Goal: Task Accomplishment & Management: Complete application form

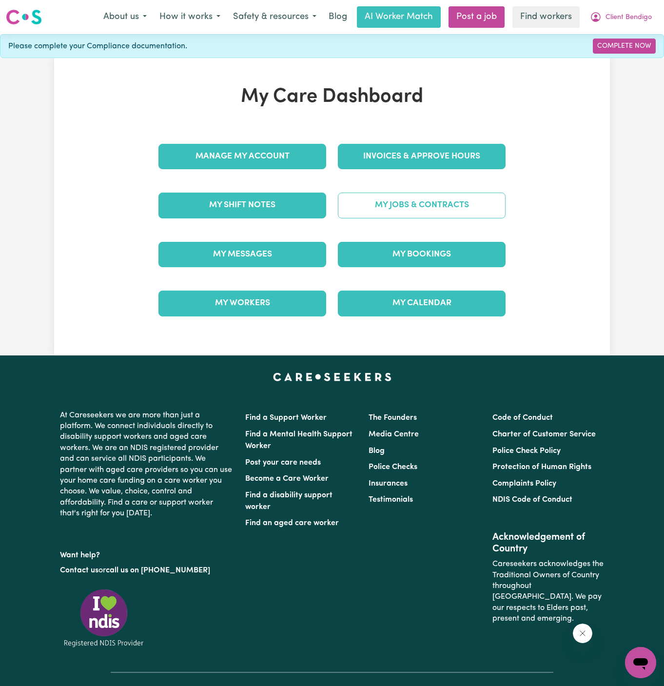
click at [464, 211] on link "My Jobs & Contracts" at bounding box center [422, 204] width 168 height 25
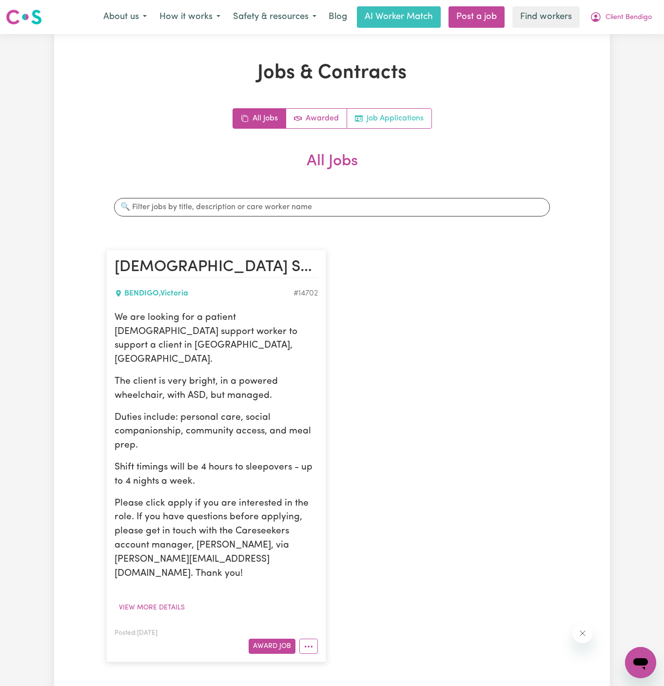
click at [389, 115] on link "Job Applications" at bounding box center [389, 118] width 84 height 19
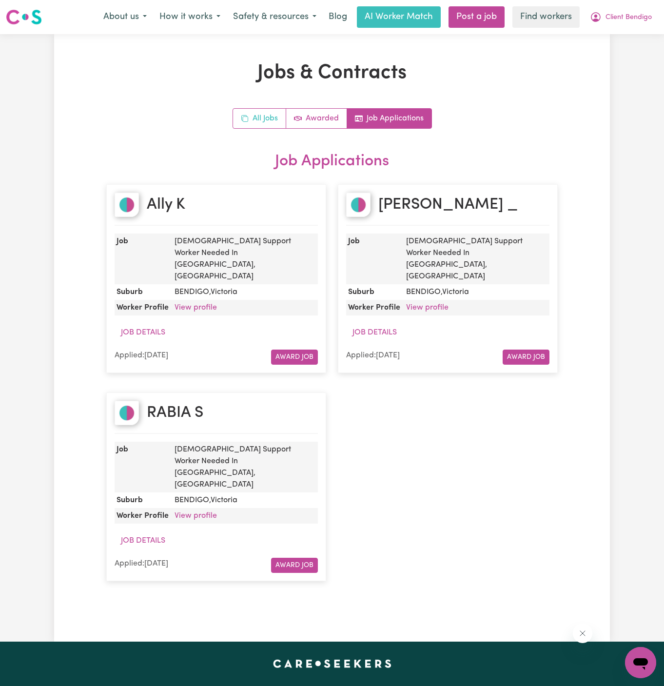
click at [261, 119] on link "All Jobs" at bounding box center [259, 118] width 53 height 19
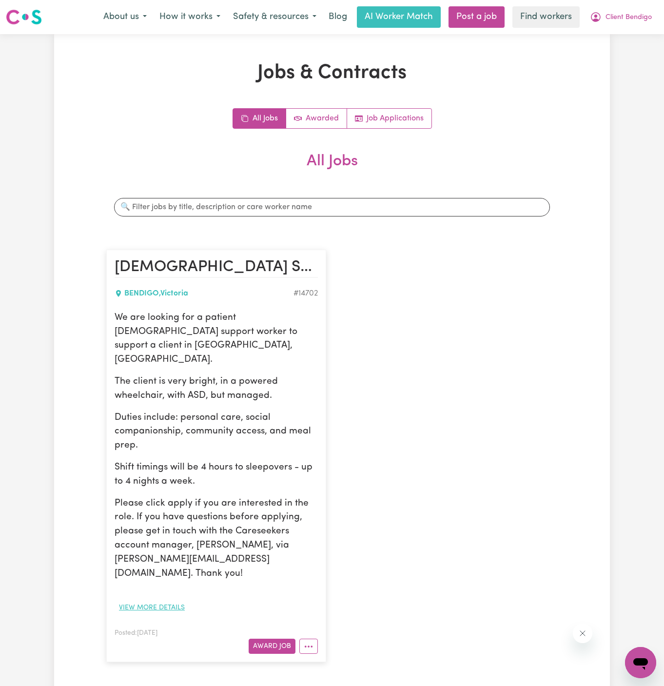
click at [159, 600] on button "View more details" at bounding box center [151, 607] width 75 height 15
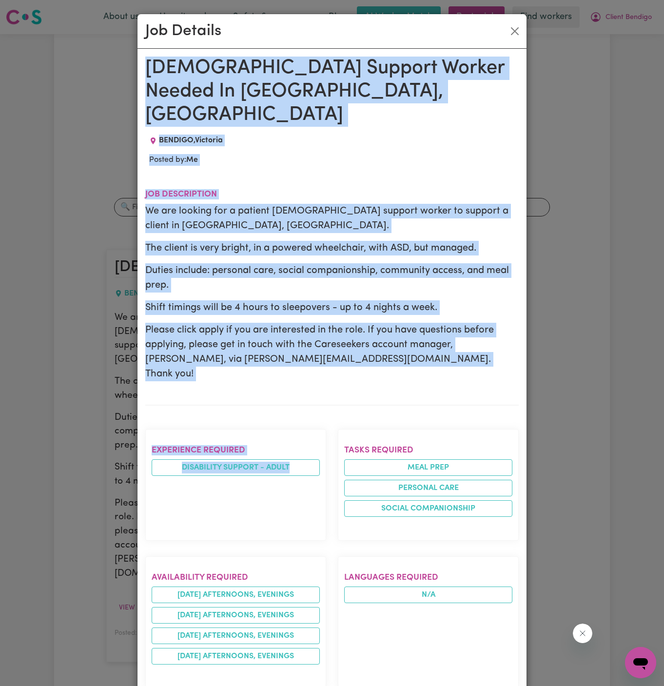
drag, startPoint x: 147, startPoint y: 66, endPoint x: 272, endPoint y: 685, distance: 631.8
click at [272, 685] on div "Female Support Worker Needed In Bendigo, VIC BENDIGO , Victoria Posted by: Me J…" at bounding box center [331, 546] width 373 height 978
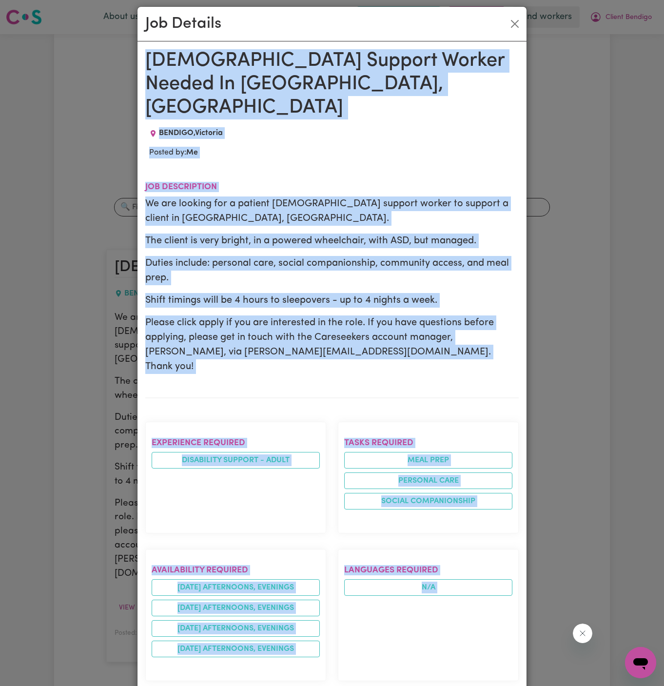
scroll to position [329, 0]
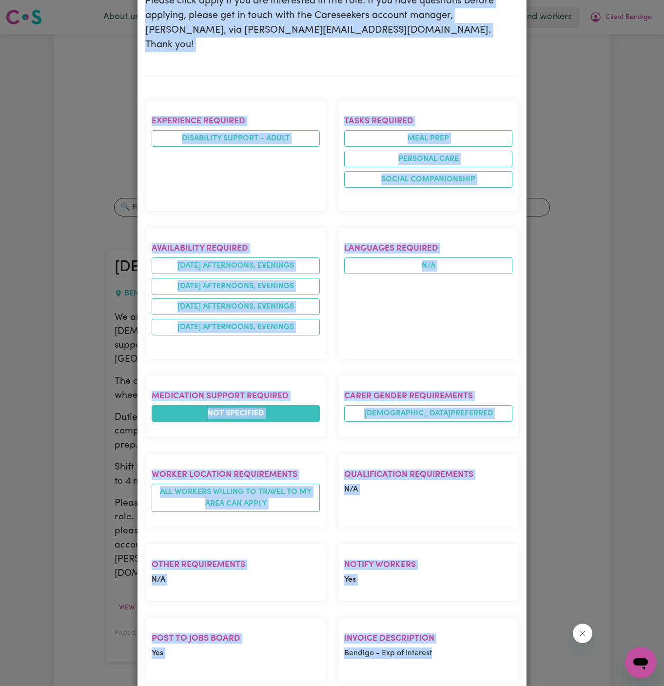
copy div "Female Support Worker Needed In Bendigo, VIC BENDIGO , Victoria Posted by: Me J…"
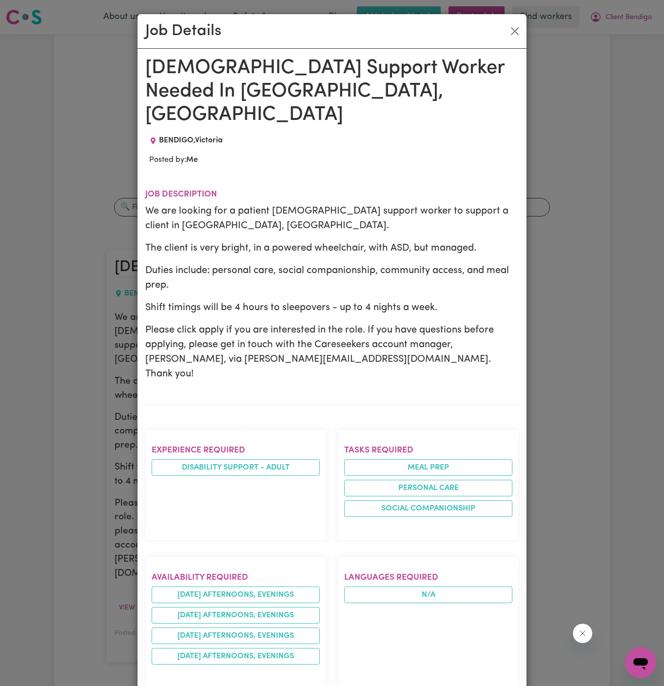
click at [511, 39] on div "Job Details" at bounding box center [331, 31] width 389 height 35
click at [507, 31] on button "Close" at bounding box center [515, 31] width 16 height 16
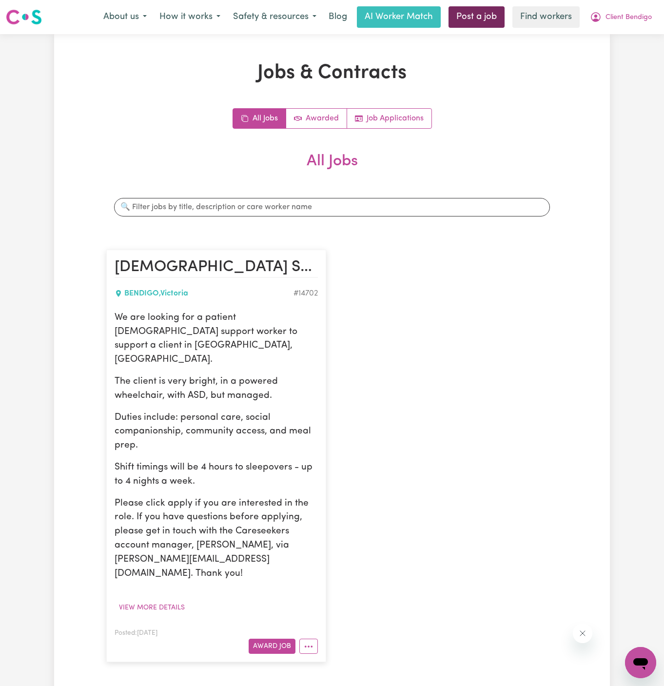
click at [472, 11] on link "Post a job" at bounding box center [476, 16] width 56 height 21
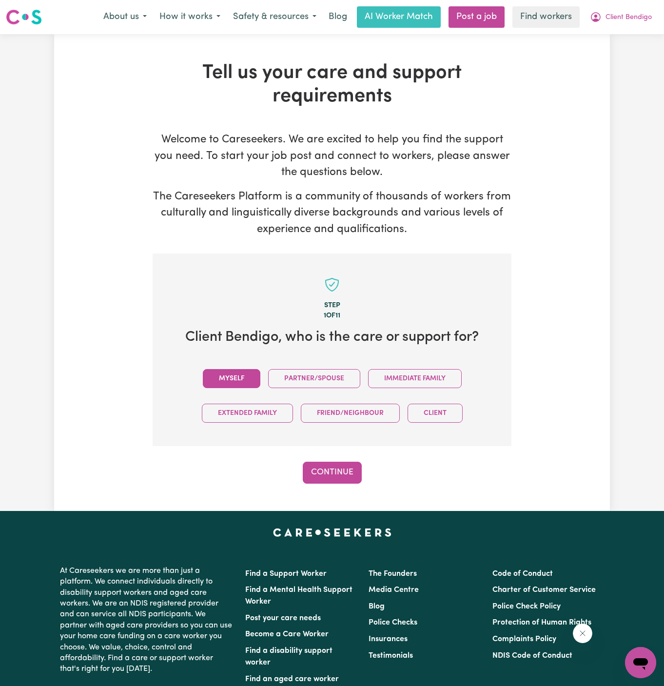
click at [224, 382] on button "Myself" at bounding box center [231, 378] width 57 height 19
click at [349, 464] on button "Continue" at bounding box center [332, 471] width 59 height 21
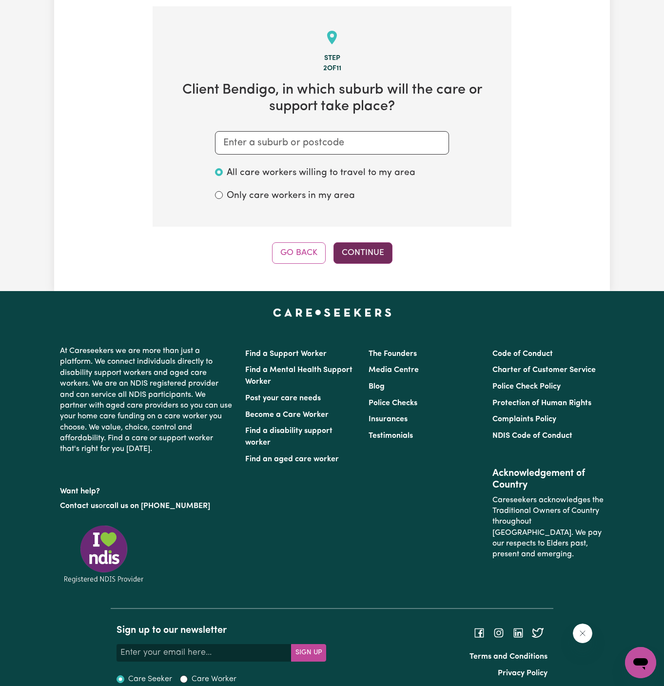
scroll to position [253, 0]
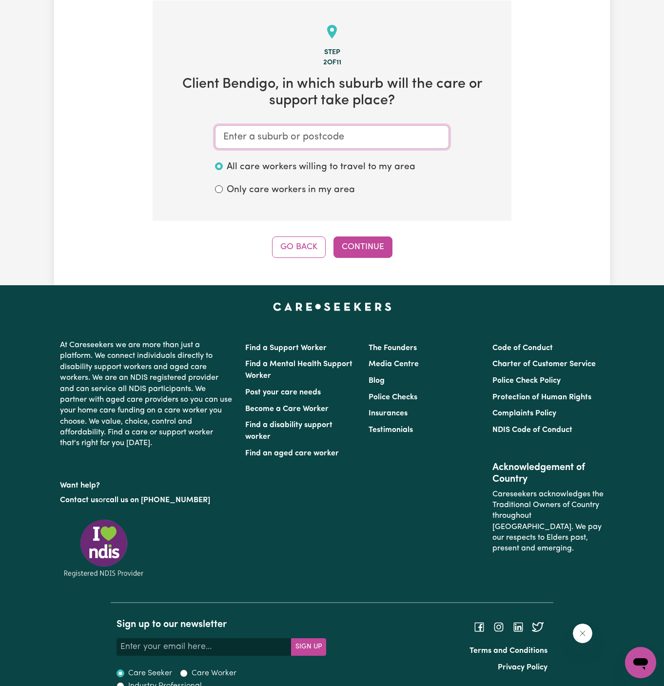
click at [362, 140] on input "text" at bounding box center [332, 136] width 234 height 23
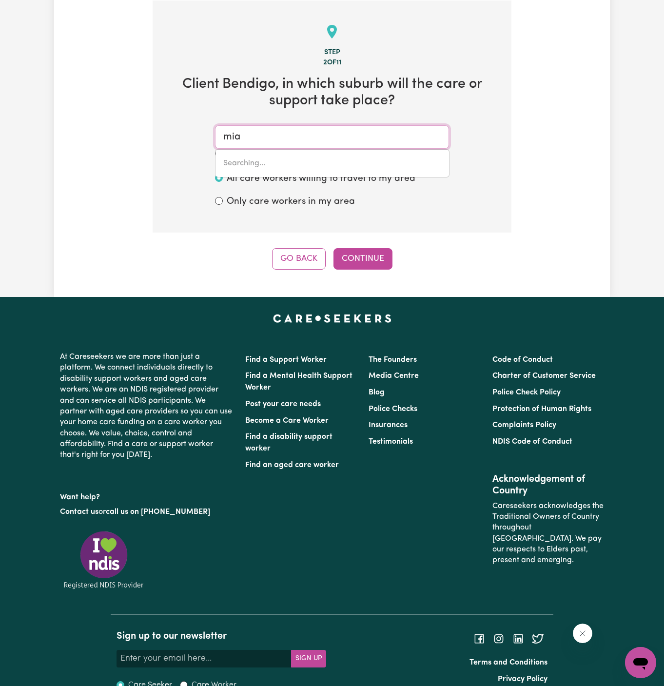
type input "mia"
type input "mia MIA, Queensland, 4754"
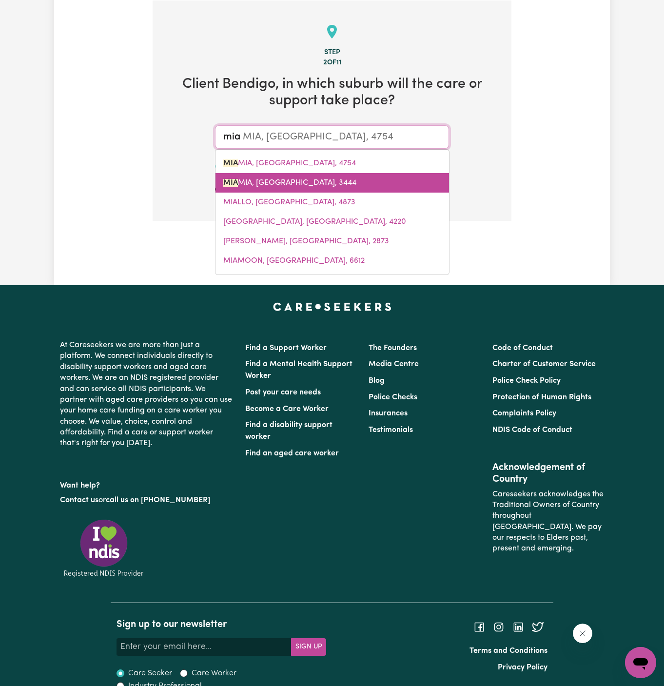
click at [347, 178] on link "MIA MIA, Victoria, 3444" at bounding box center [331, 182] width 233 height 19
type input "MIA MIA, Victoria, 3444"
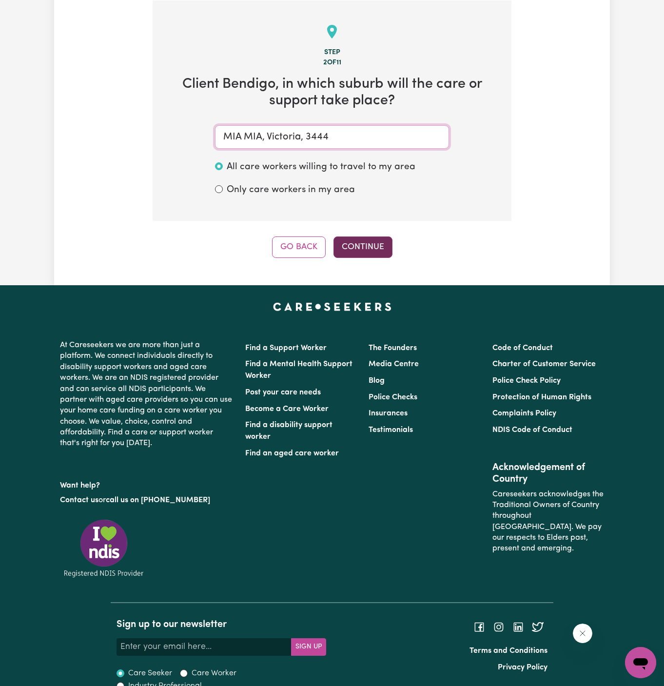
type input "MIA MIA, Victoria, 3444"
click at [354, 236] on button "Continue" at bounding box center [362, 246] width 59 height 21
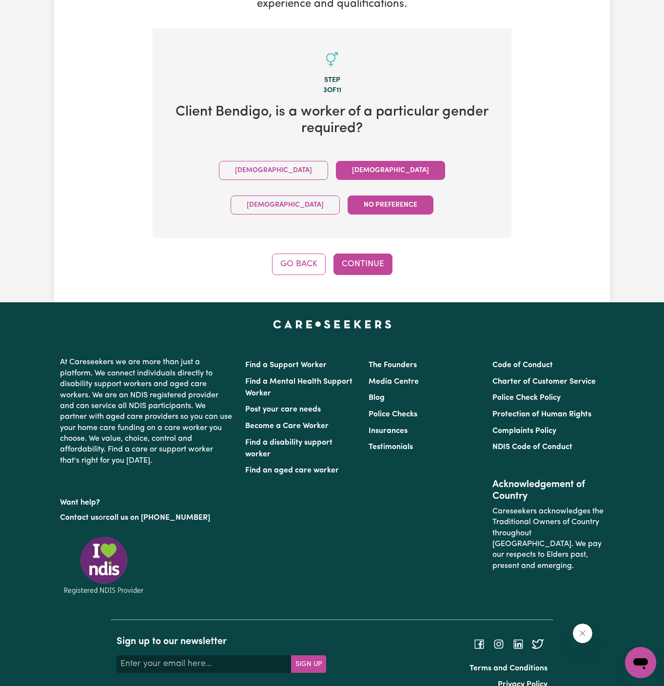
click at [336, 169] on button "Female" at bounding box center [390, 170] width 109 height 19
click at [371, 253] on button "Continue" at bounding box center [362, 263] width 59 height 21
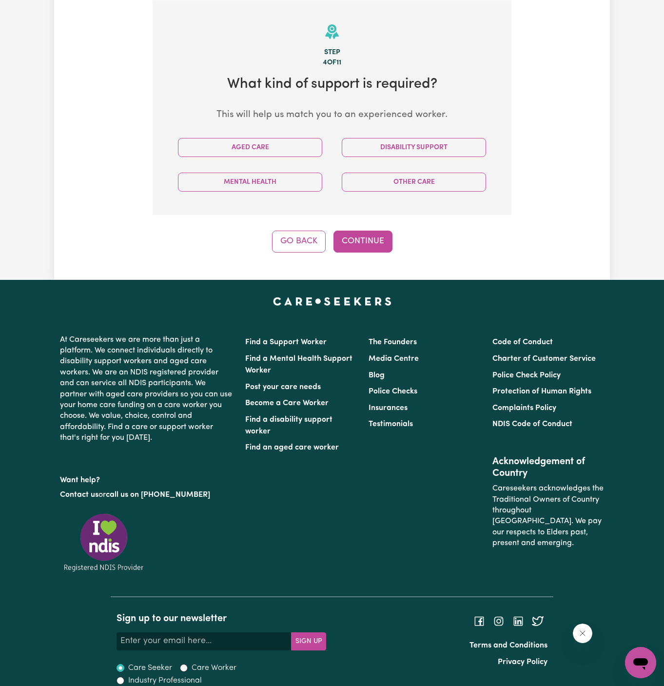
scroll to position [253, 0]
click at [382, 142] on button "Disability Support" at bounding box center [414, 147] width 144 height 19
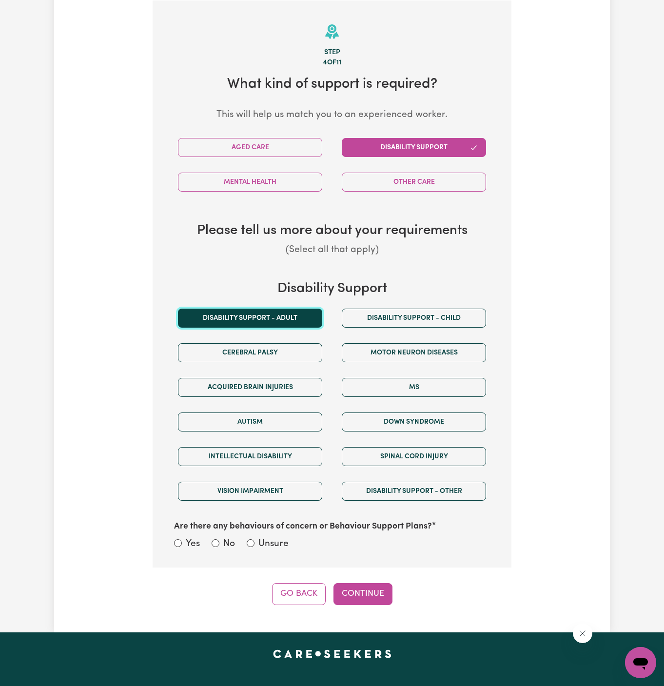
click at [276, 325] on button "Disability support - Adult" at bounding box center [250, 317] width 144 height 19
click at [272, 542] on label "Unsure" at bounding box center [273, 544] width 30 height 14
click at [254, 542] on input "Unsure" at bounding box center [251, 543] width 8 height 8
radio input "true"
click at [369, 578] on div "Step 4 of 11 What kind of support is required? This will help us match you to a…" at bounding box center [331, 302] width 359 height 604
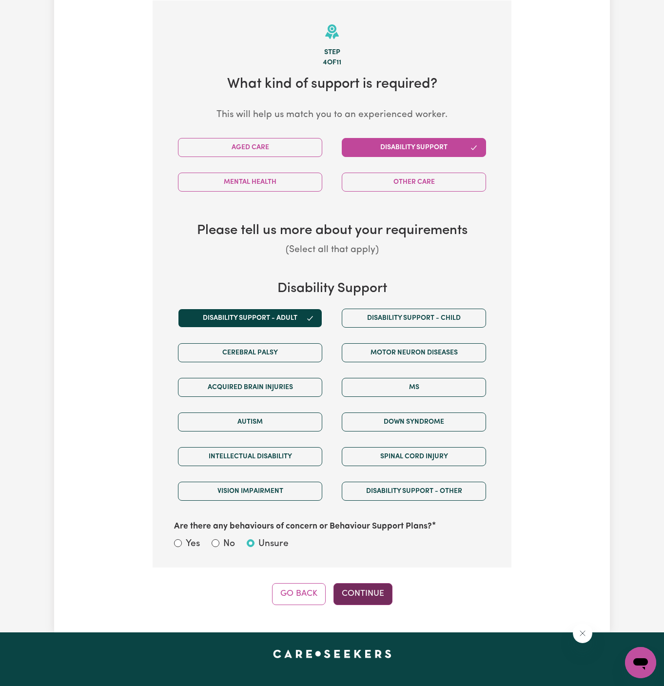
click at [369, 583] on button "Continue" at bounding box center [362, 593] width 59 height 21
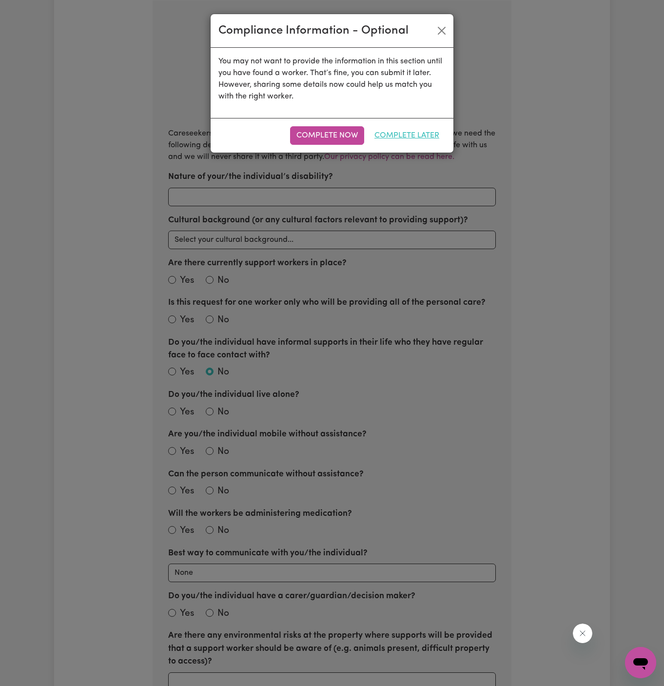
click at [423, 129] on button "Complete Later" at bounding box center [406, 135] width 77 height 19
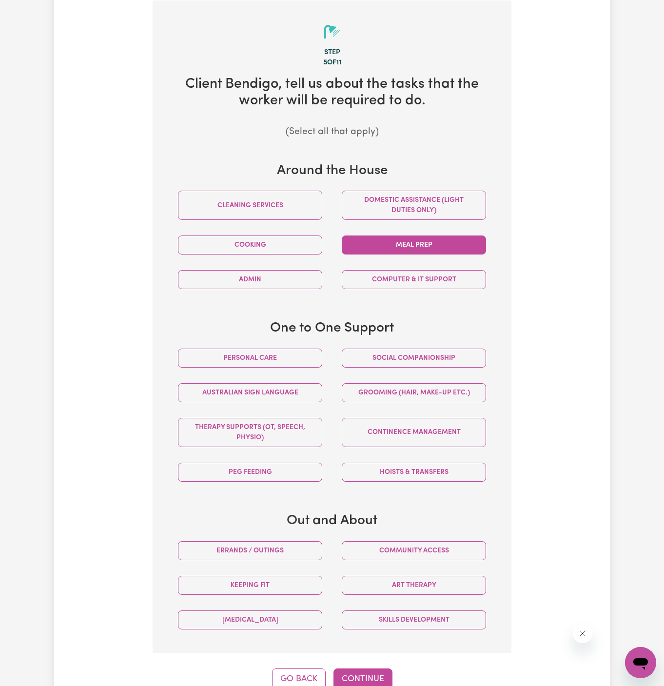
click at [404, 241] on button "Meal prep" at bounding box center [414, 244] width 144 height 19
click at [278, 364] on button "Personal care" at bounding box center [250, 357] width 144 height 19
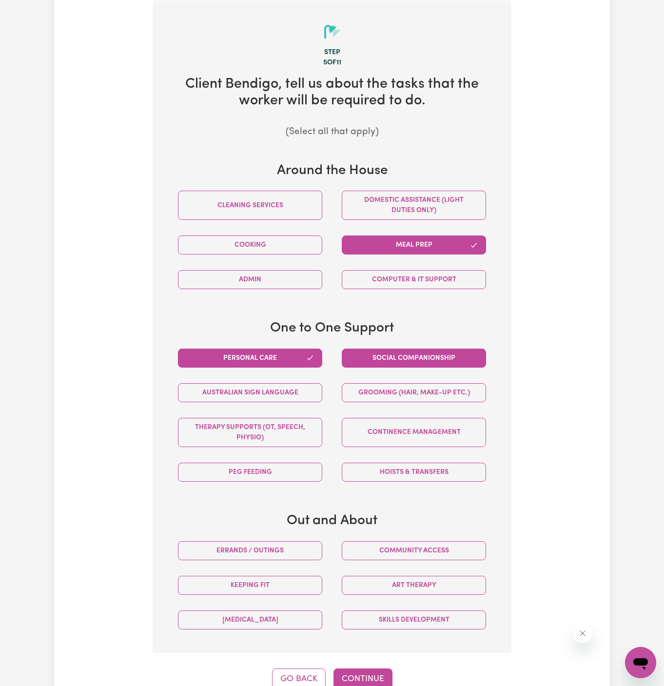
click at [386, 362] on button "Social companionship" at bounding box center [414, 357] width 144 height 19
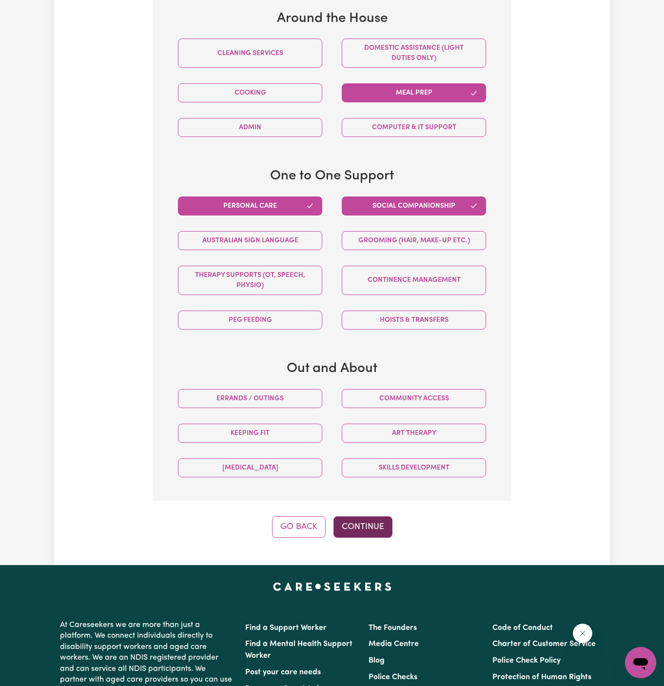
drag, startPoint x: 407, startPoint y: 586, endPoint x: 389, endPoint y: 552, distance: 38.1
click at [389, 552] on div "Menu About us How it works Safety & resources Blog AI Worker Match Post a job F…" at bounding box center [332, 289] width 664 height 1389
click at [389, 552] on div "Tell us your care and support requirements Welcome to Careseekers. We are excit…" at bounding box center [331, 96] width 555 height 935
click at [365, 522] on button "Continue" at bounding box center [362, 526] width 59 height 21
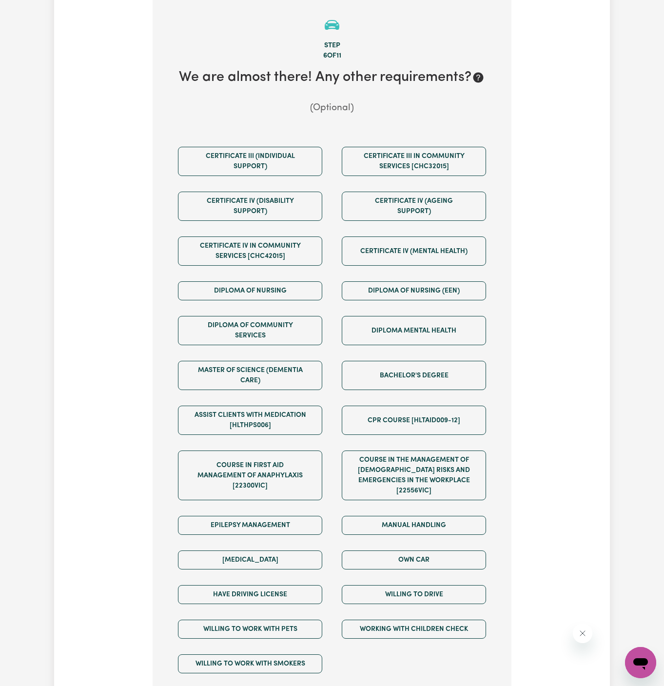
scroll to position [253, 0]
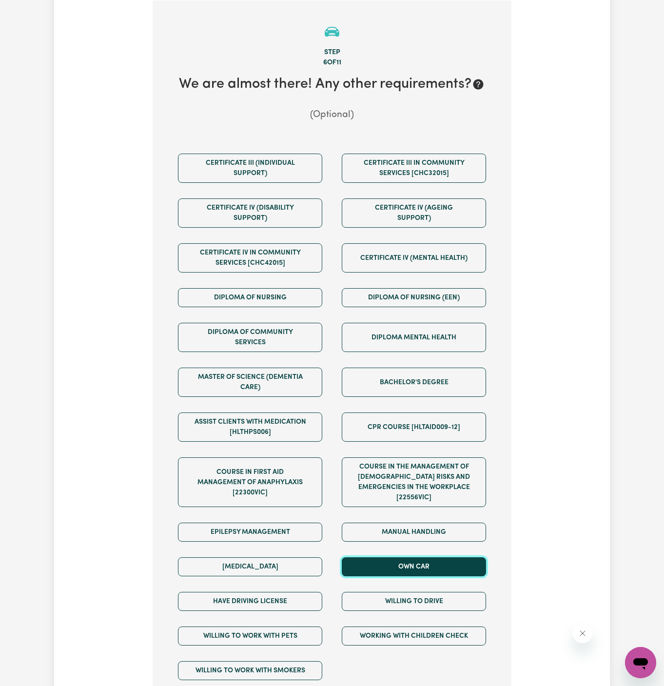
click at [420, 557] on button "Own Car" at bounding box center [414, 566] width 144 height 19
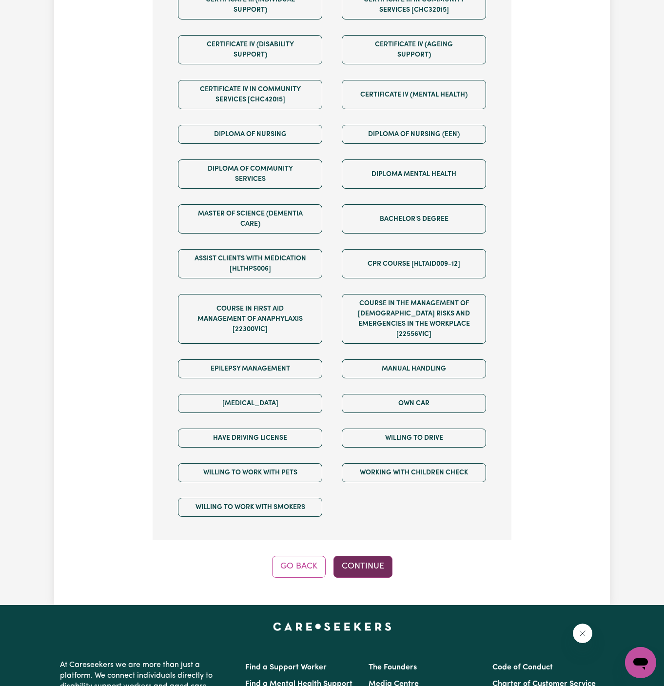
click at [371, 555] on button "Continue" at bounding box center [362, 565] width 59 height 21
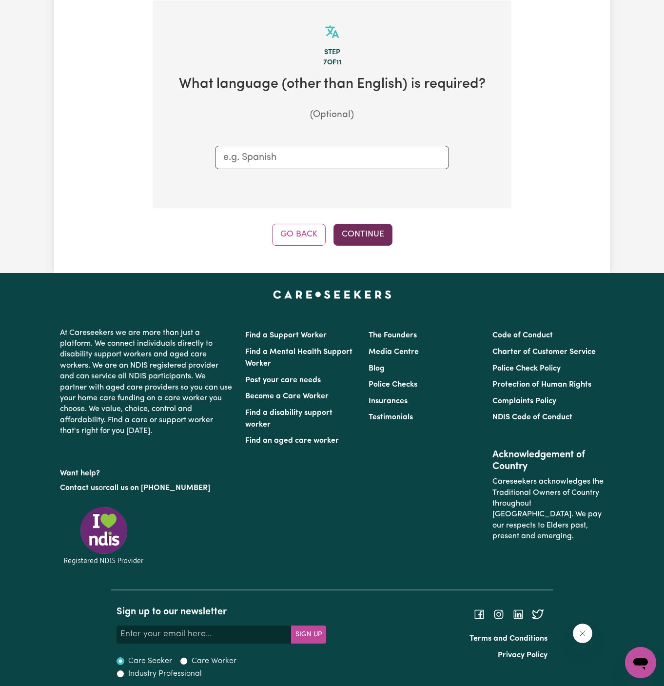
click at [346, 231] on button "Continue" at bounding box center [362, 234] width 59 height 21
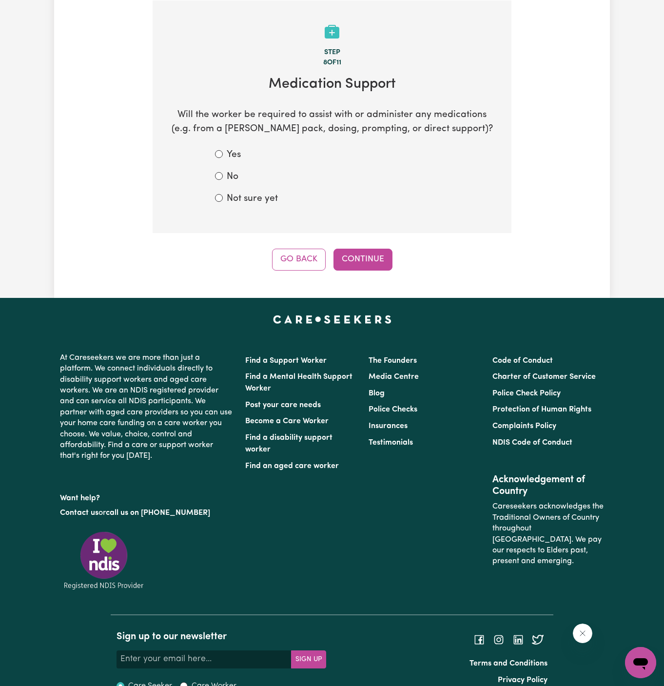
click at [267, 207] on section "Step 8 of 11 Medication Support Will the worker be required to assist with or a…" at bounding box center [331, 116] width 359 height 233
click at [275, 198] on label "Not sure yet" at bounding box center [252, 199] width 51 height 14
click at [223, 198] on input "Not sure yet" at bounding box center [219, 198] width 8 height 8
radio input "true"
click at [362, 253] on button "Continue" at bounding box center [362, 258] width 59 height 21
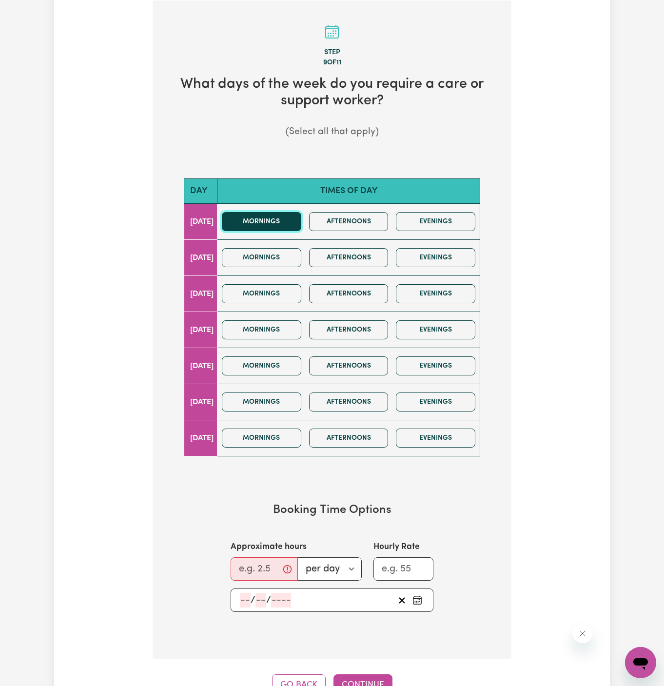
click at [285, 215] on button "Mornings" at bounding box center [261, 221] width 79 height 19
click at [285, 248] on button "Mornings" at bounding box center [261, 257] width 79 height 19
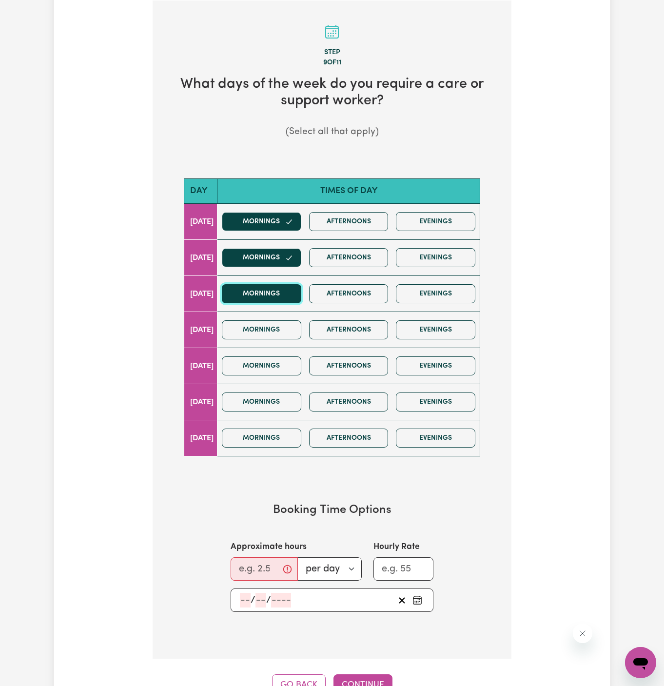
click at [286, 288] on button "Mornings" at bounding box center [261, 293] width 79 height 19
click at [298, 297] on button "Mornings" at bounding box center [261, 293] width 79 height 19
click at [300, 263] on button "Mornings" at bounding box center [261, 257] width 79 height 19
click at [299, 226] on button "Mornings" at bounding box center [261, 221] width 79 height 19
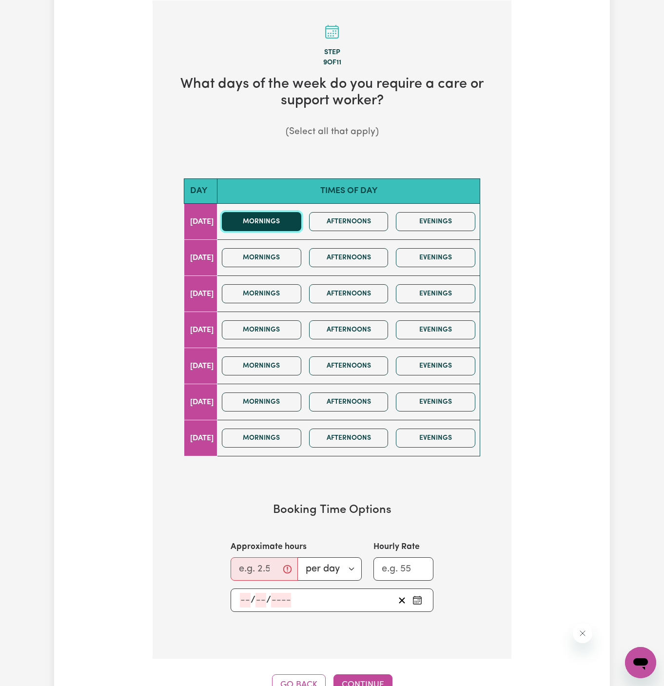
click at [293, 222] on button "Mornings" at bounding box center [261, 221] width 79 height 19
click at [265, 561] on input "Approximate hours" at bounding box center [263, 568] width 67 height 23
type input "4"
click at [239, 597] on div "/ /" at bounding box center [316, 599] width 155 height 15
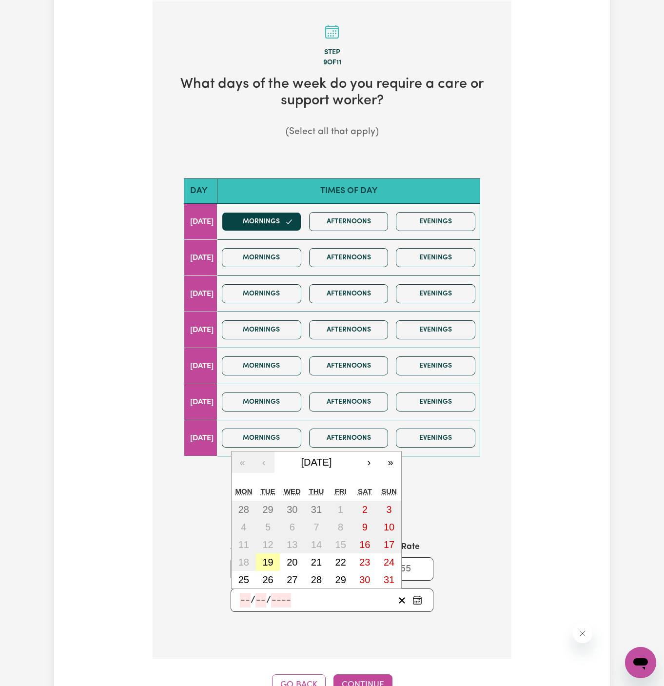
click at [268, 559] on abbr "19" at bounding box center [267, 561] width 11 height 11
type input "2025-08-19"
type input "19"
type input "8"
type input "2025"
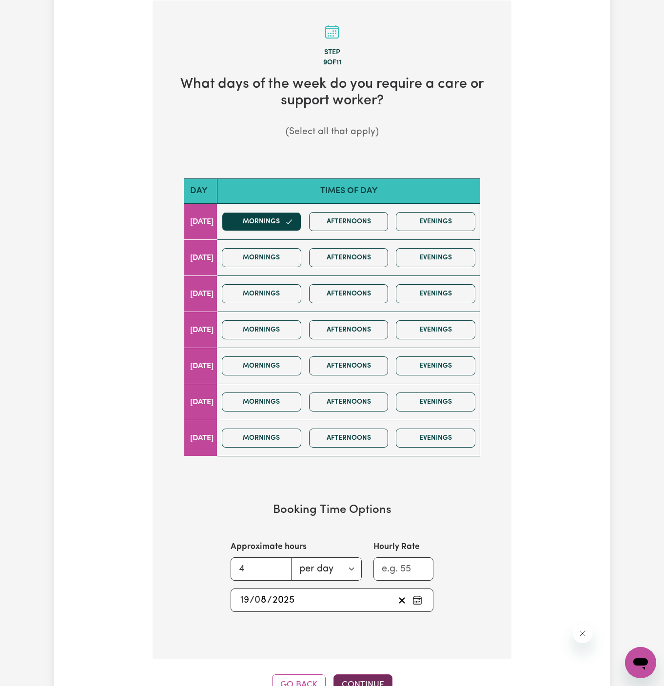
click at [355, 679] on button "Continue" at bounding box center [362, 684] width 59 height 21
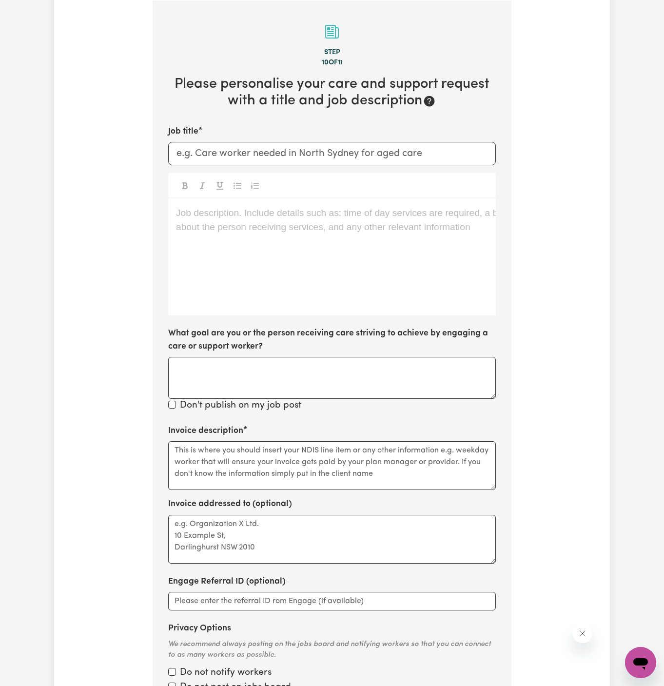
click at [324, 287] on div "Job description. Include details such as: time of day services are required, a …" at bounding box center [331, 256] width 327 height 117
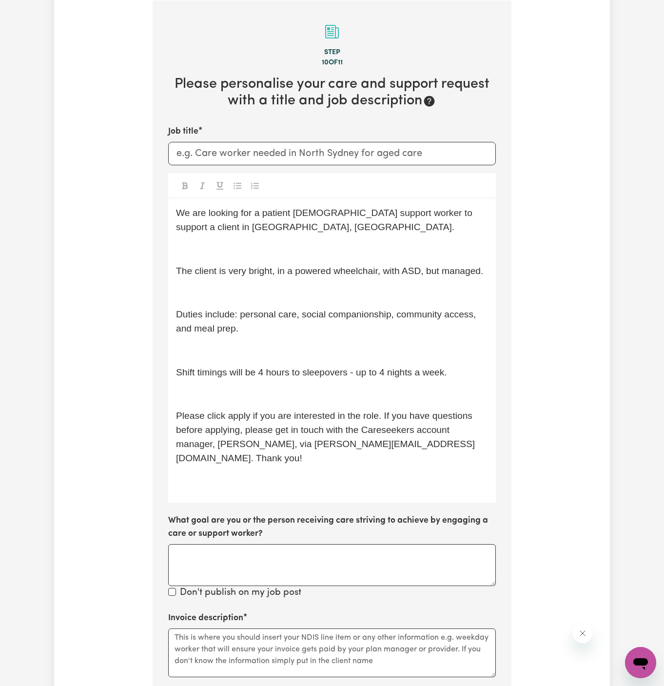
click at [290, 261] on div "We are looking for a patient female support worker to support a client in Bendi…" at bounding box center [331, 350] width 327 height 304
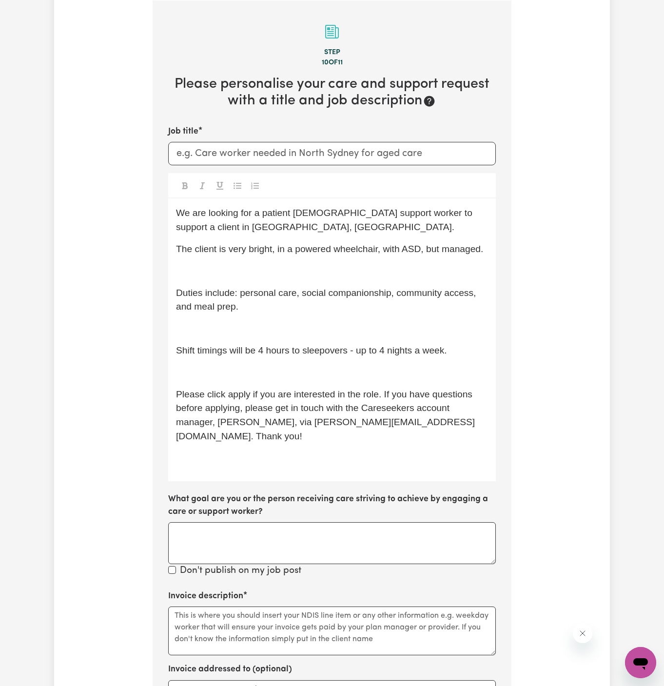
click at [286, 264] on p "﻿" at bounding box center [332, 271] width 312 height 14
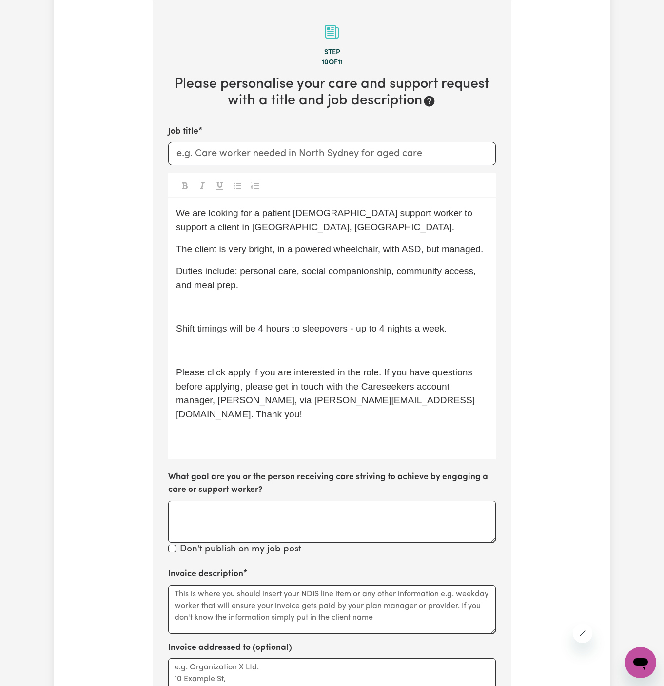
click at [463, 252] on span "The client is very bright, in a powered wheelchair, with ASD, but managed." at bounding box center [329, 249] width 307 height 10
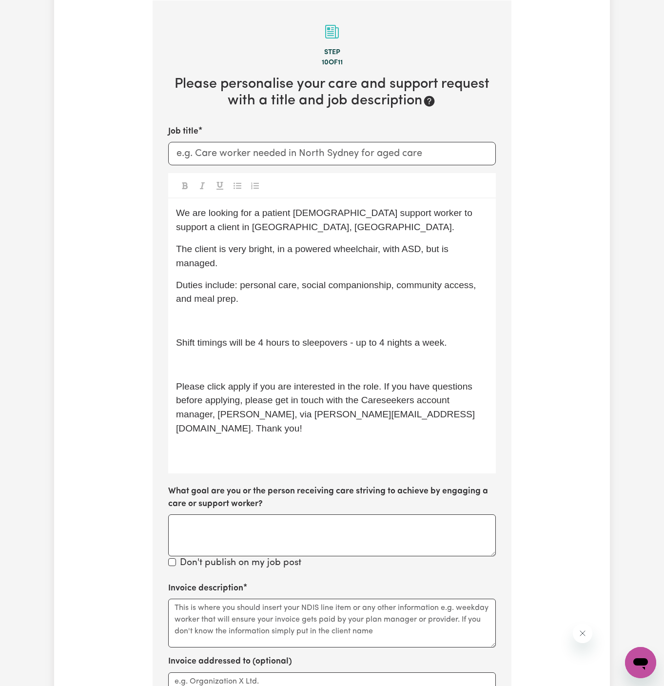
click at [277, 327] on div "We are looking for a patient female support worker to support a client in Bendi…" at bounding box center [331, 335] width 327 height 274
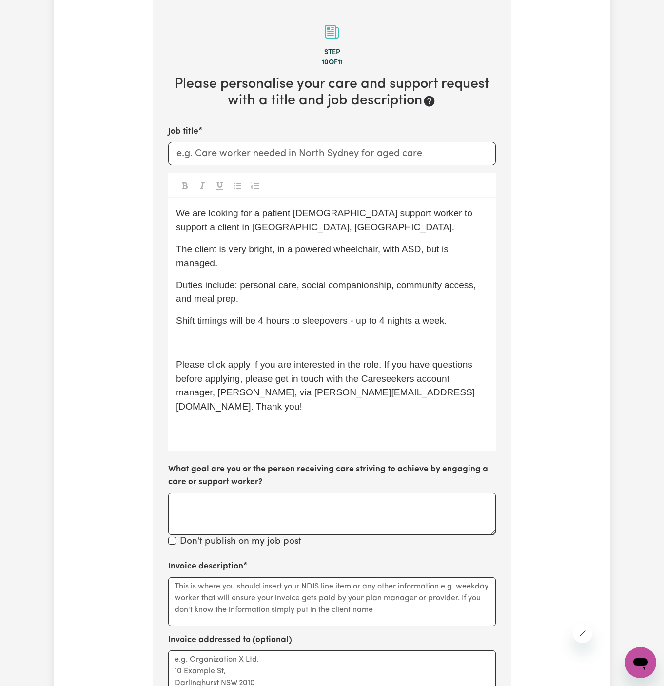
click at [278, 339] on p "﻿" at bounding box center [332, 343] width 312 height 14
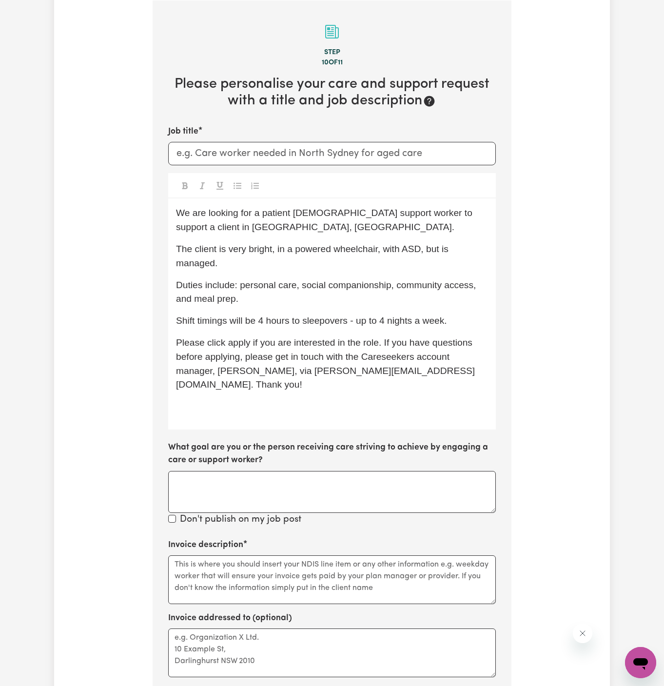
click at [239, 341] on span "Please click apply if you are interested in the role. If you have questions bef…" at bounding box center [325, 363] width 299 height 52
click at [244, 400] on p "﻿" at bounding box center [332, 407] width 312 height 14
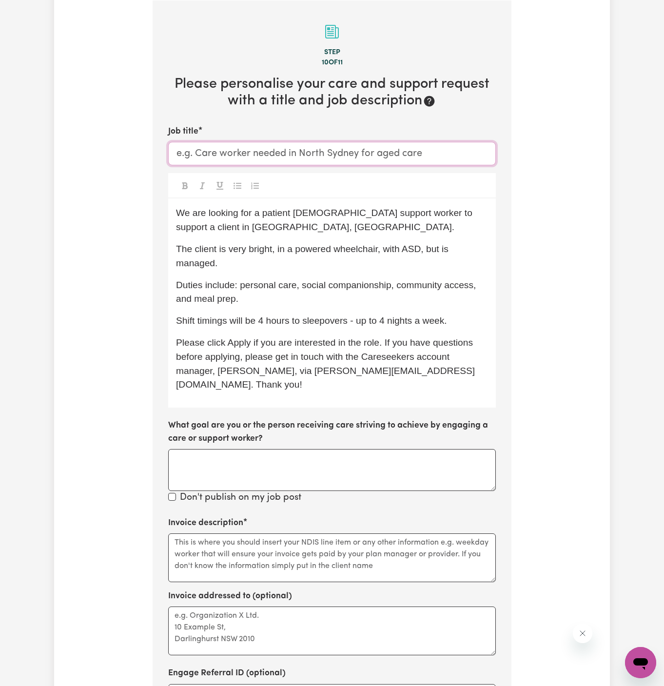
click at [297, 163] on input "Job title" at bounding box center [331, 153] width 327 height 23
paste input "Female Support Worker Needed In Bendigo, VIC"
click at [342, 154] on input "Female Support Worker Needed In Bendigo, VIC" at bounding box center [331, 153] width 327 height 23
drag, startPoint x: 399, startPoint y: 153, endPoint x: 334, endPoint y: 149, distance: 65.5
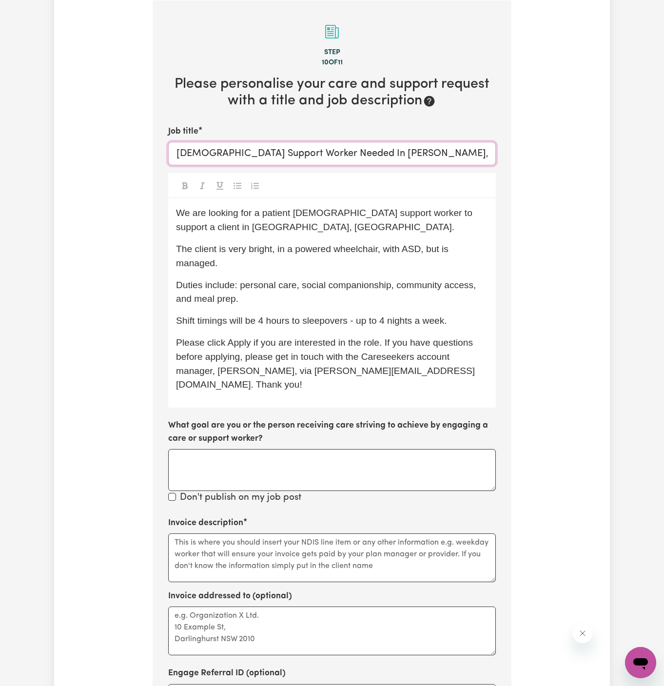
click at [334, 149] on input "Female Support Worker Needed In Mia Mia, VIC" at bounding box center [331, 153] width 327 height 23
type input "Female Support Worker Needed In Mia Mia, VIC"
click at [285, 240] on div "We are looking for a patient female support worker to support a client in Bendi…" at bounding box center [331, 302] width 327 height 209
click at [227, 228] on span "We are looking for a patient female support worker to support a client in Bendi…" at bounding box center [325, 220] width 299 height 24
drag, startPoint x: 229, startPoint y: 228, endPoint x: 171, endPoint y: 228, distance: 58.5
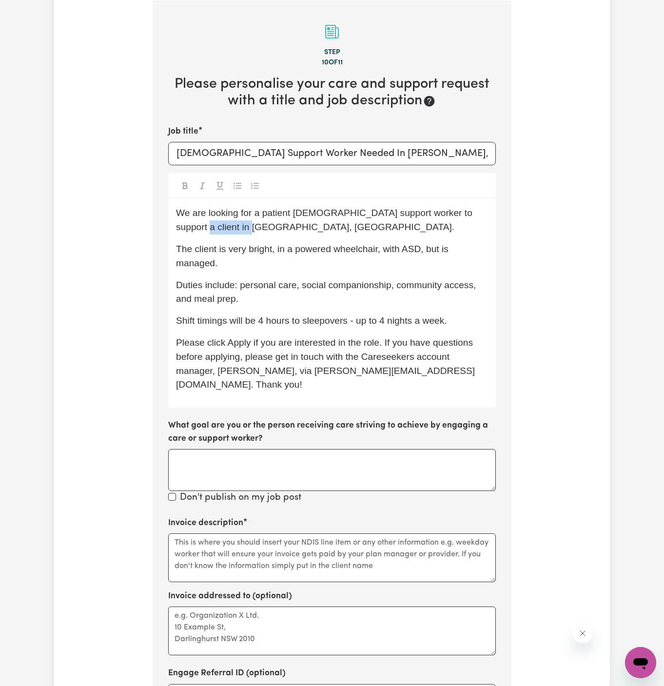
click at [171, 228] on div "We are looking for a patient female support worker to support a client in Bendi…" at bounding box center [331, 302] width 327 height 209
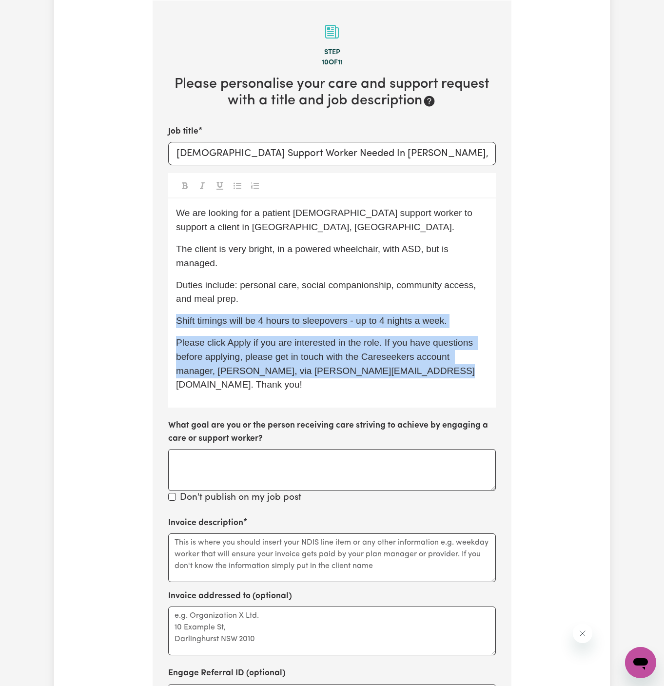
drag, startPoint x: 355, startPoint y: 297, endPoint x: 954, endPoint y: 459, distance: 621.0
click at [663, 459] on html "Menu About us How it works Safety & resources Blog AI Worker Match Post a job F…" at bounding box center [332, 520] width 664 height 1546
click at [232, 533] on textarea "Invoice description" at bounding box center [331, 557] width 327 height 49
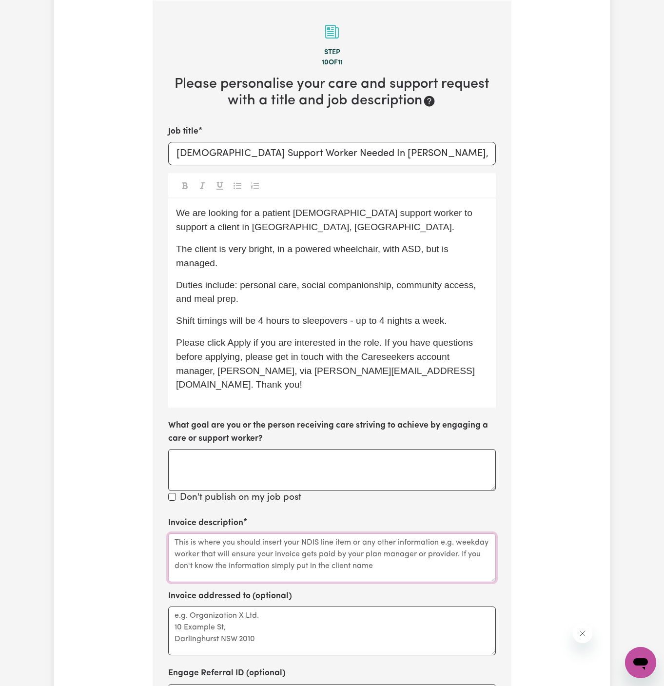
click at [232, 533] on textarea "Invoice description" at bounding box center [331, 557] width 327 height 49
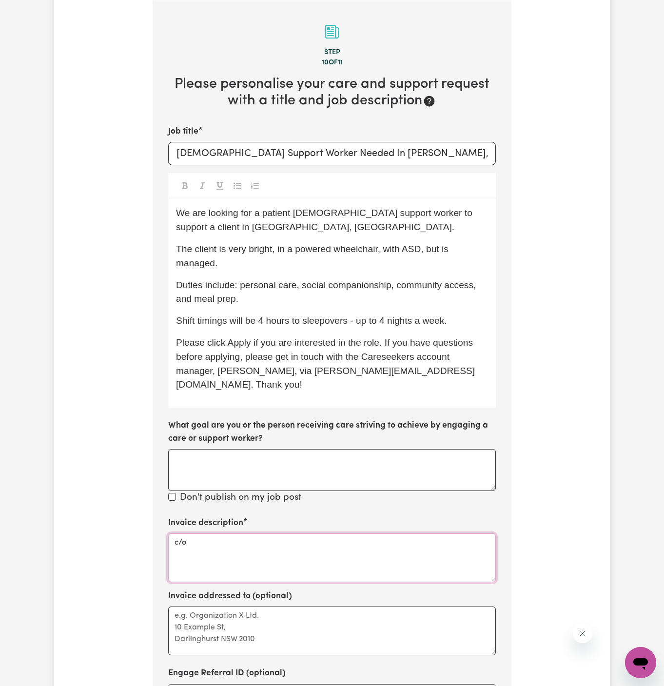
paste textarea "Granahlee Supports"
click at [194, 533] on textarea "c/o Granahlee Supports" at bounding box center [331, 557] width 327 height 49
type textarea "c/o Granahlee Supports"
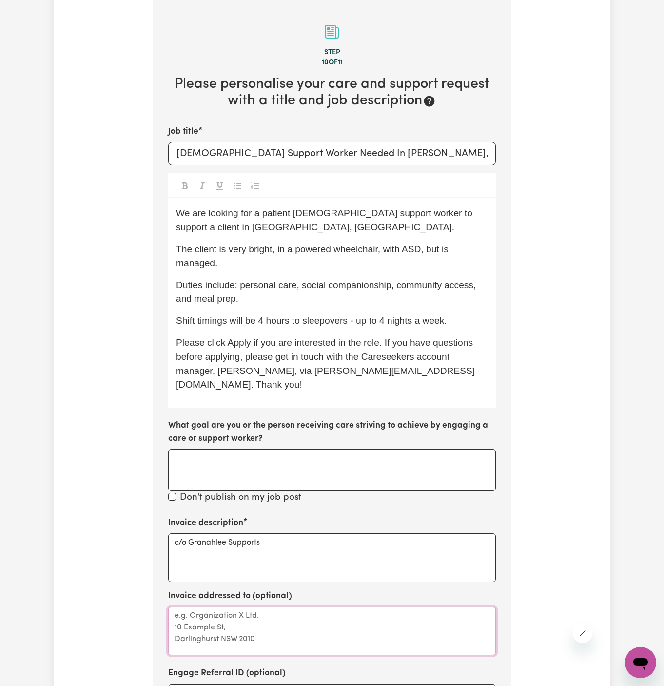
click at [211, 608] on textarea "Invoice addressed to (optional)" at bounding box center [331, 630] width 327 height 49
paste textarea "c/o Granahlee Supports"
click at [238, 606] on textarea "c/o Granahlee Supports" at bounding box center [331, 630] width 327 height 49
click at [286, 610] on textarea "c/o Granahlee Supports" at bounding box center [331, 630] width 327 height 49
type textarea "c/o Granahlee Supports"
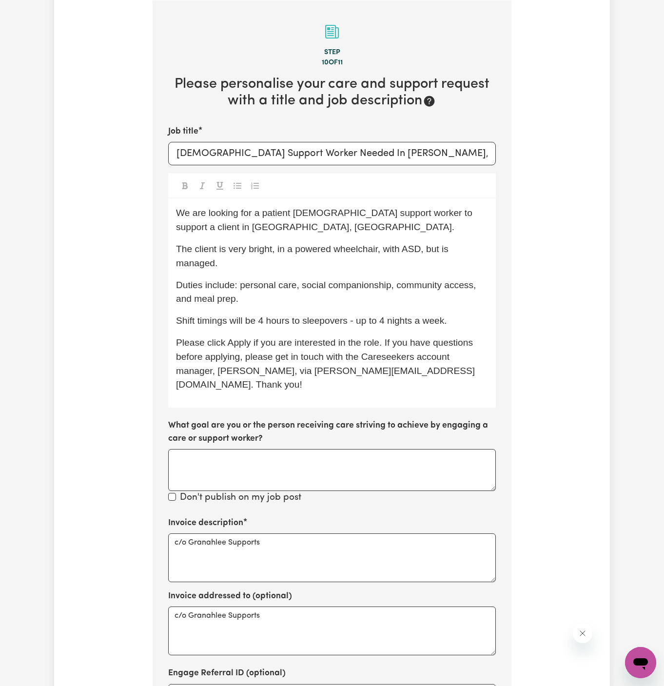
click at [305, 306] on div "We are looking for a patient female support worker to support a client in Mia M…" at bounding box center [331, 302] width 327 height 209
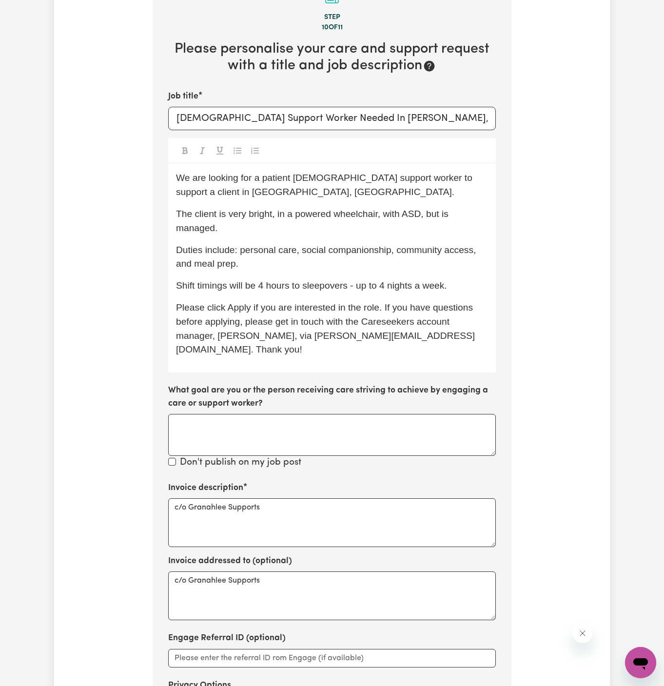
scroll to position [289, 0]
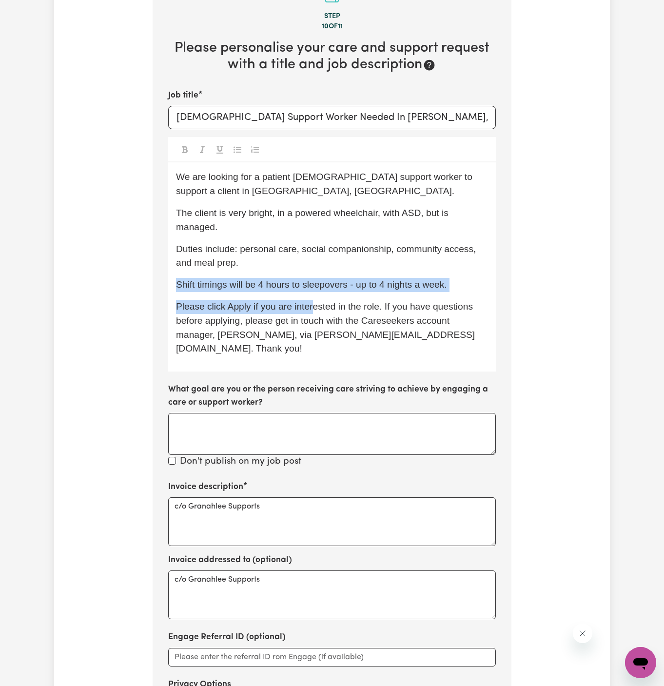
drag, startPoint x: 313, startPoint y: 302, endPoint x: 357, endPoint y: 271, distance: 53.5
click at [357, 271] on div "We are looking for a patient female support worker to support a client in Mia M…" at bounding box center [331, 266] width 327 height 209
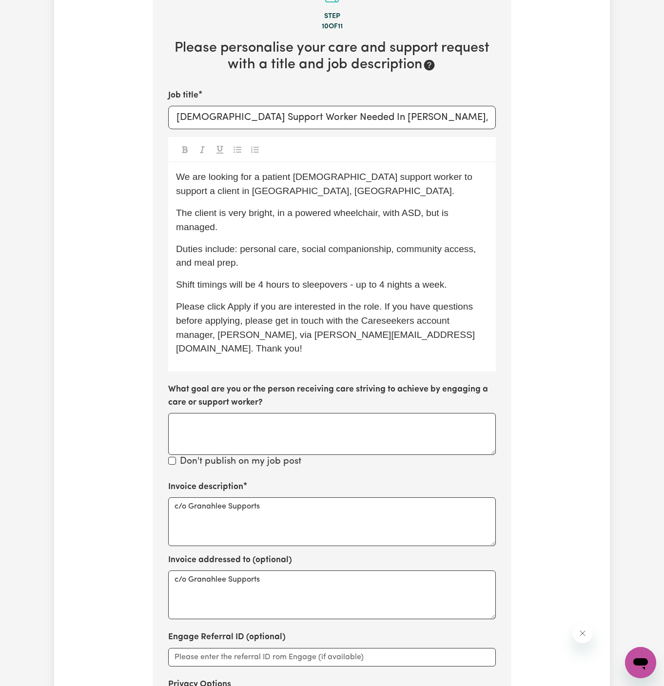
click at [340, 261] on p "Duties include: personal care, social companionship, community access, and meal…" at bounding box center [332, 256] width 312 height 28
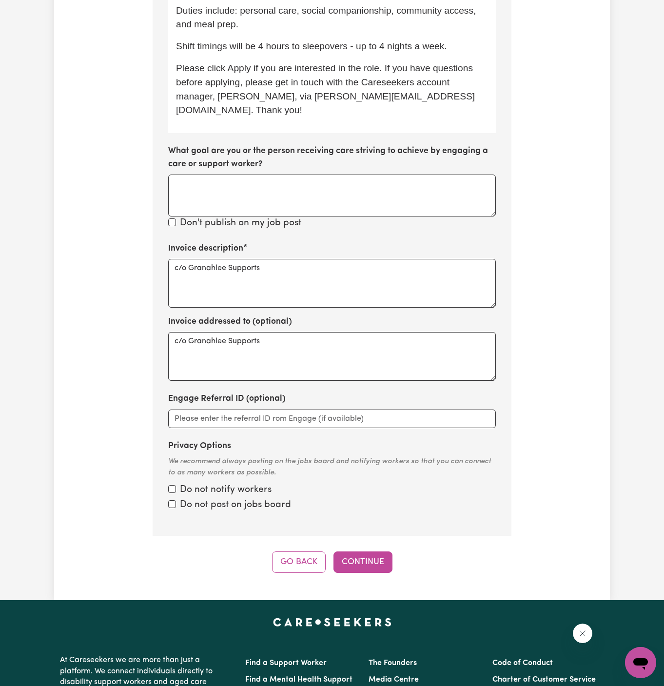
scroll to position [528, 0]
click at [374, 553] on button "Continue" at bounding box center [362, 561] width 59 height 21
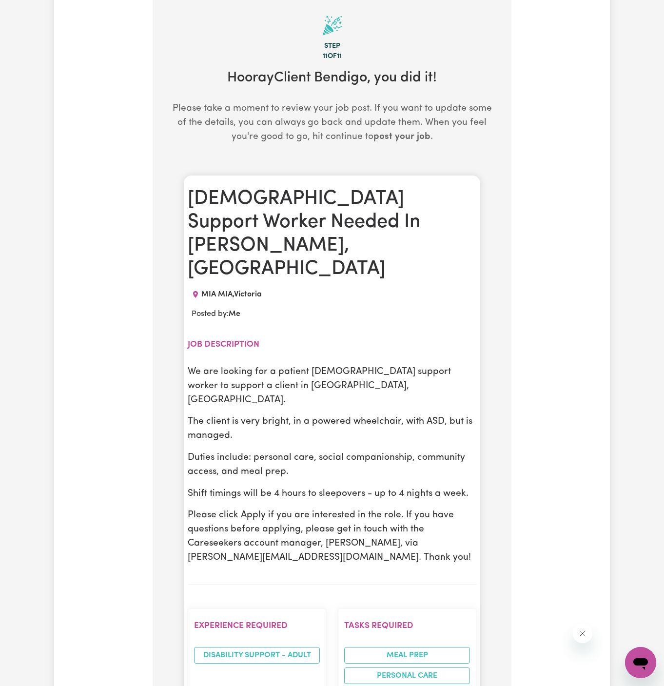
scroll to position [253, 0]
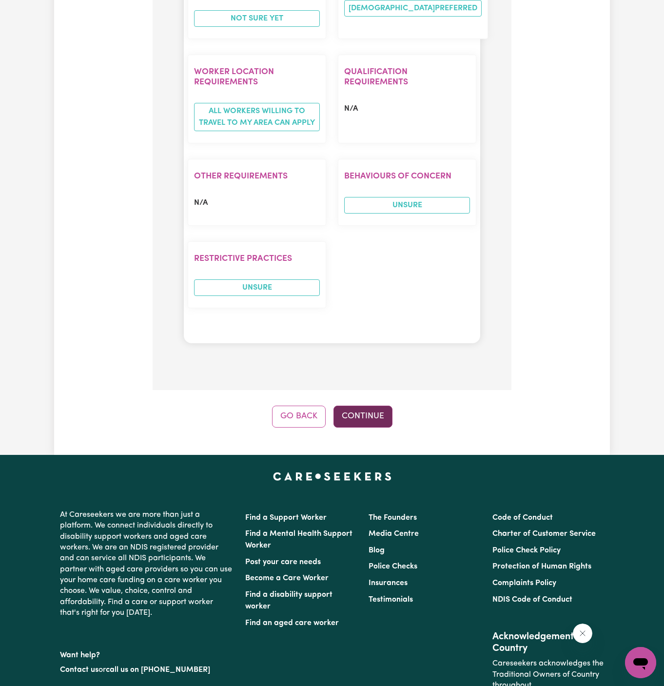
click at [375, 405] on button "Continue" at bounding box center [362, 415] width 59 height 21
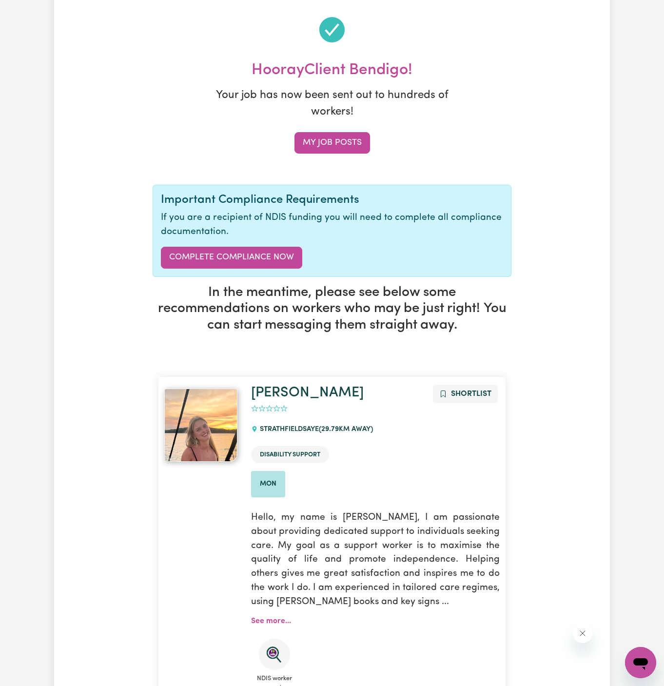
scroll to position [0, 0]
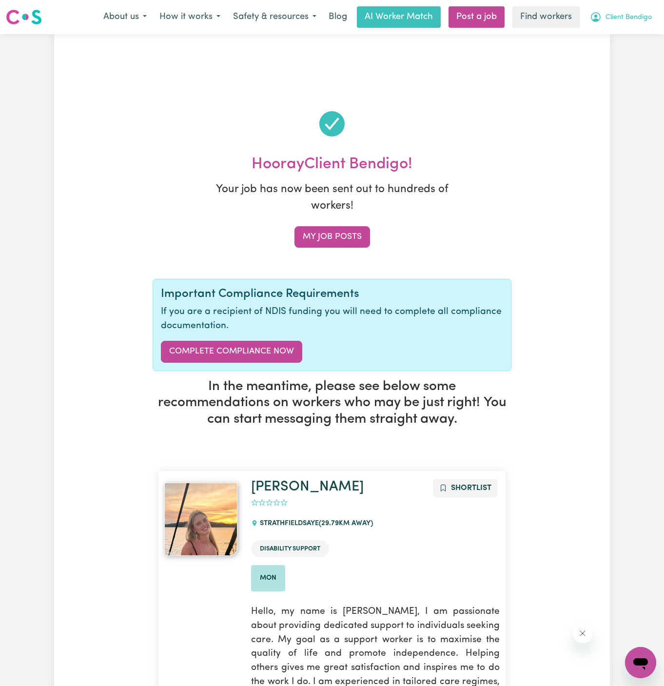
click at [622, 17] on span "Client Bendigo" at bounding box center [628, 17] width 46 height 11
click at [625, 29] on link "My Dashboard" at bounding box center [618, 38] width 77 height 19
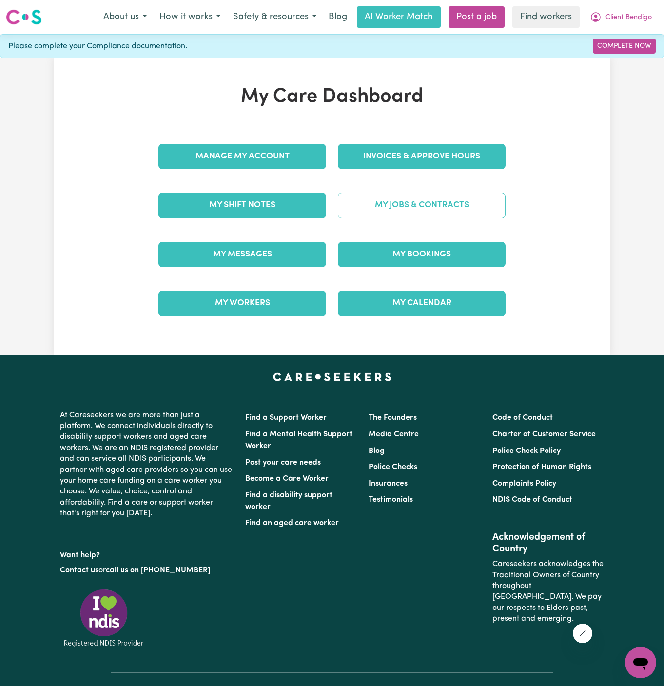
click at [451, 206] on link "My Jobs & Contracts" at bounding box center [422, 204] width 168 height 25
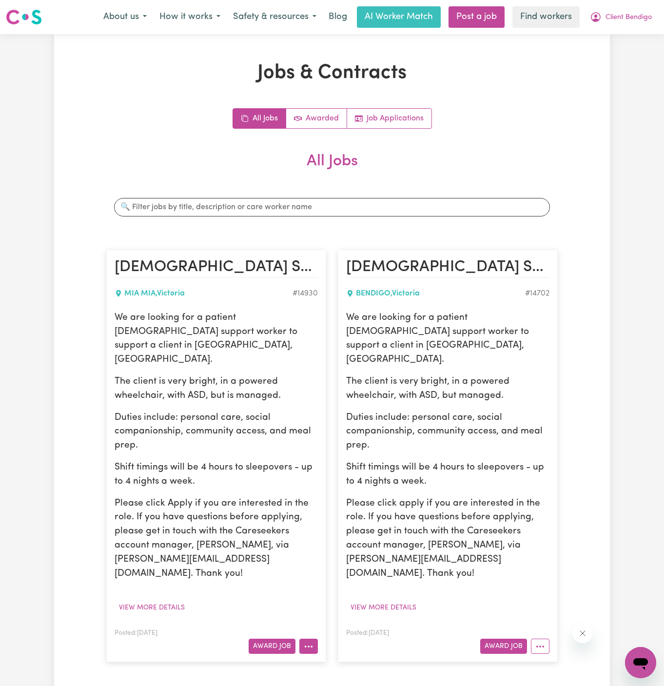
click at [311, 638] on button "More options" at bounding box center [308, 645] width 19 height 15
click at [348, 594] on link "Edit Job" at bounding box center [338, 603] width 77 height 19
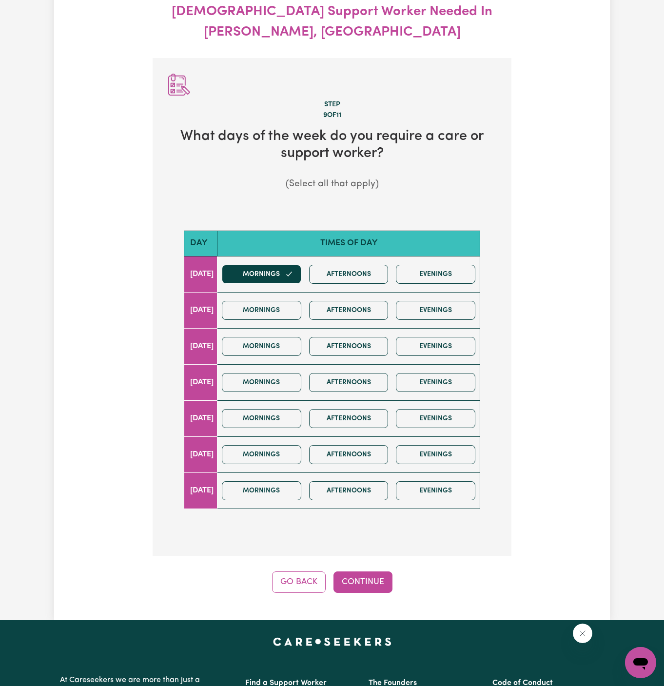
scroll to position [108, 0]
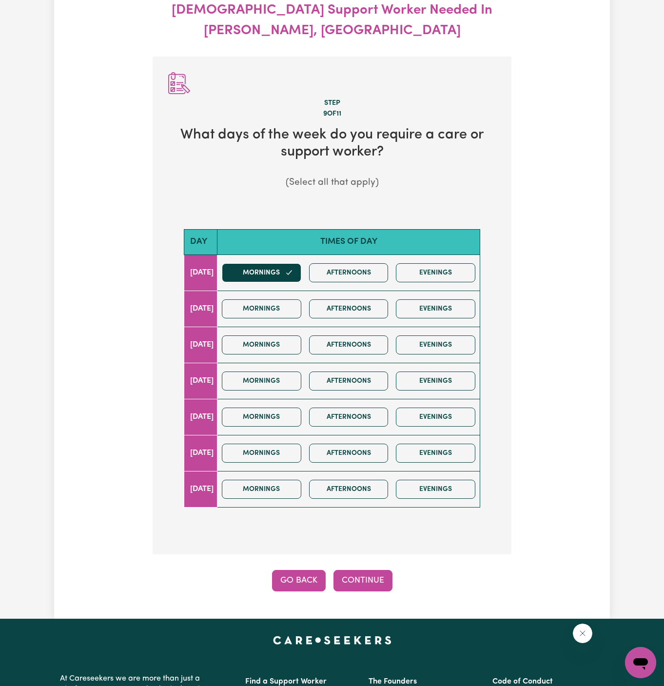
click at [315, 570] on button "Go Back" at bounding box center [299, 580] width 54 height 21
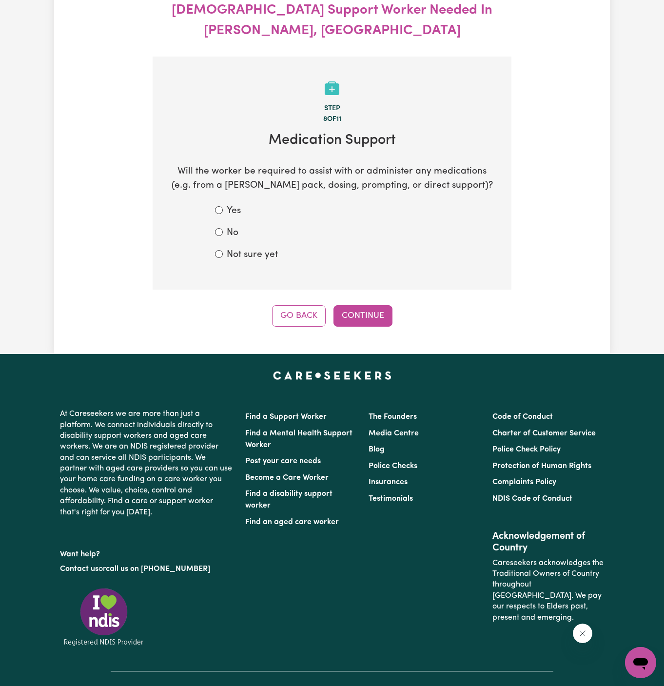
scroll to position [144, 0]
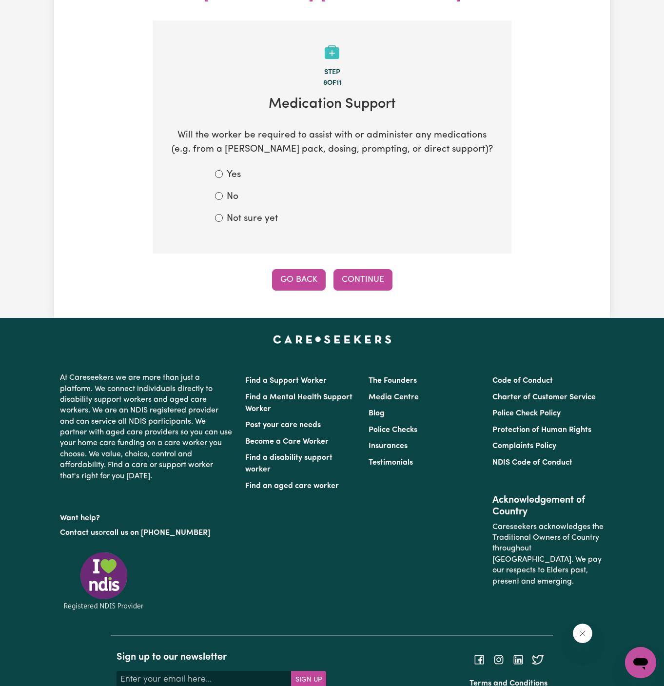
click at [299, 269] on button "Go Back" at bounding box center [299, 279] width 54 height 21
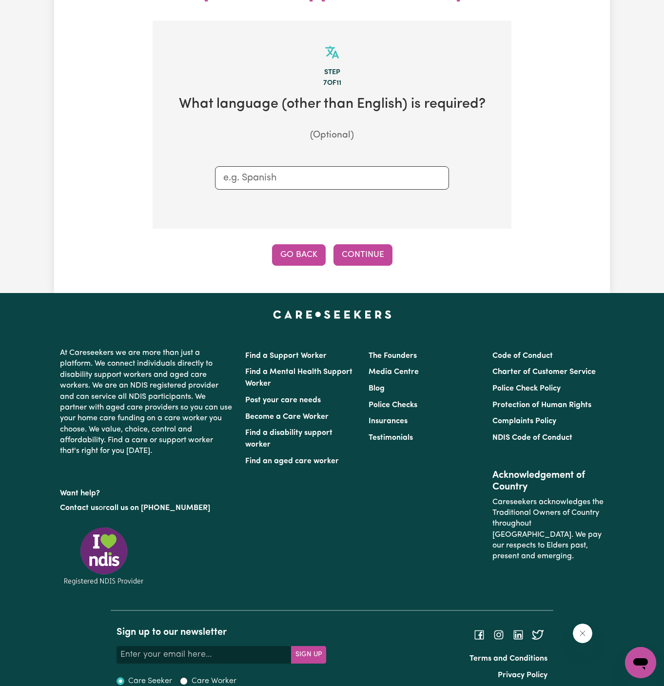
click at [305, 244] on button "Go Back" at bounding box center [299, 254] width 54 height 21
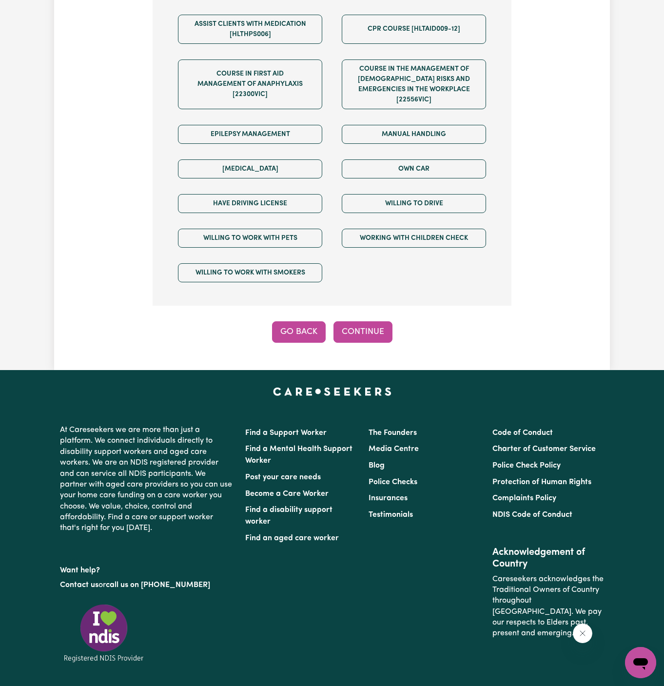
click at [287, 321] on button "Go Back" at bounding box center [299, 331] width 54 height 21
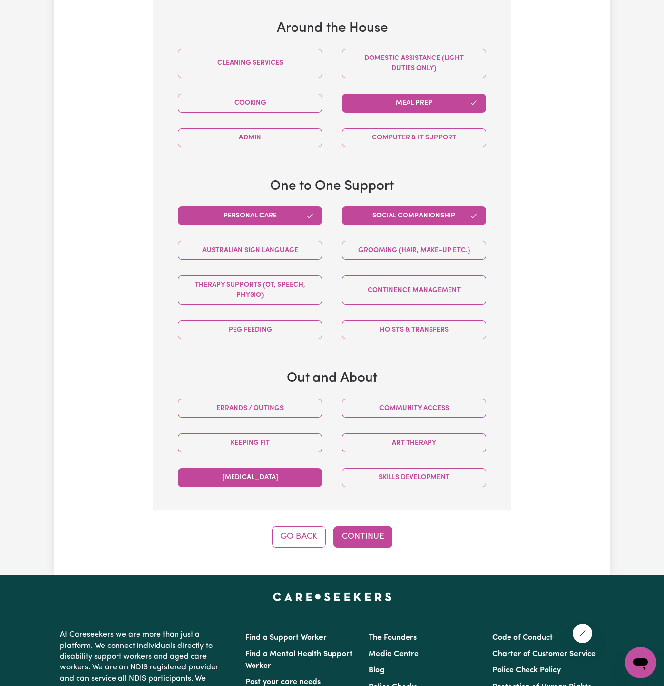
scroll to position [382, 0]
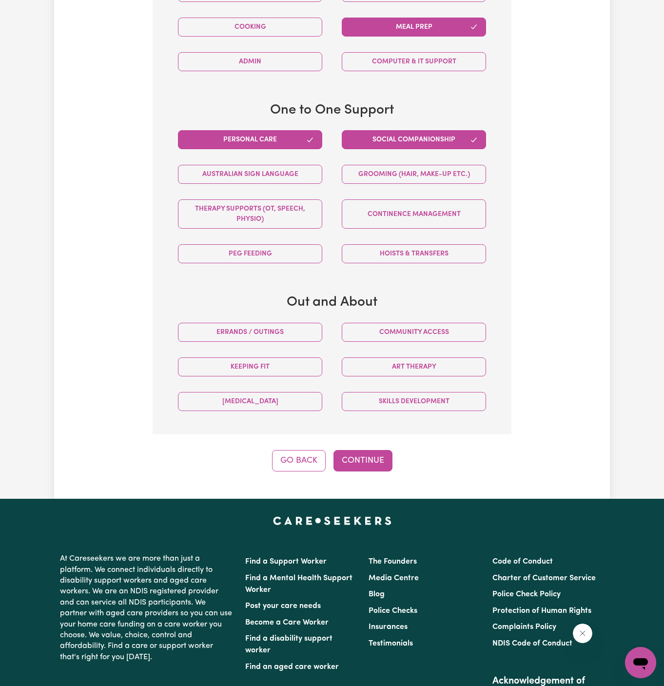
click at [311, 421] on div "Step 5 of 11 Client Bendigo , tell us about the tasks that the worker will be r…" at bounding box center [331, 126] width 359 height 689
click at [310, 450] on button "Go Back" at bounding box center [299, 460] width 54 height 21
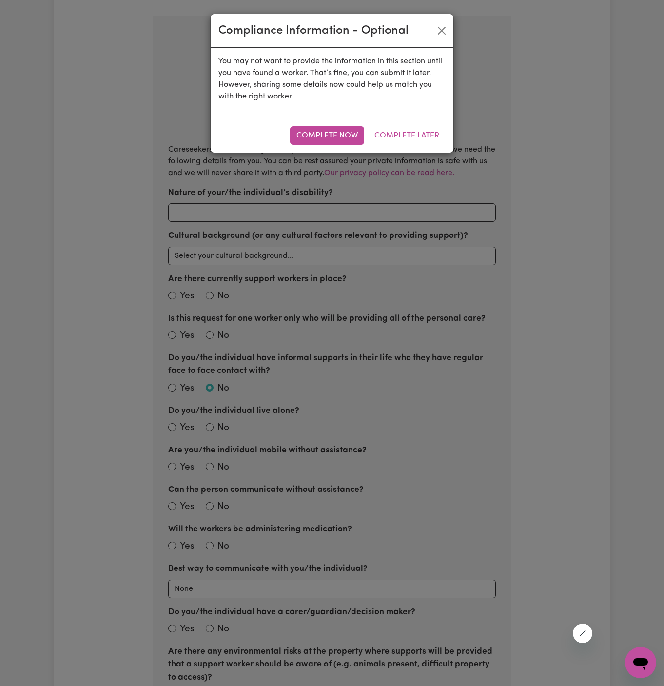
scroll to position [144, 0]
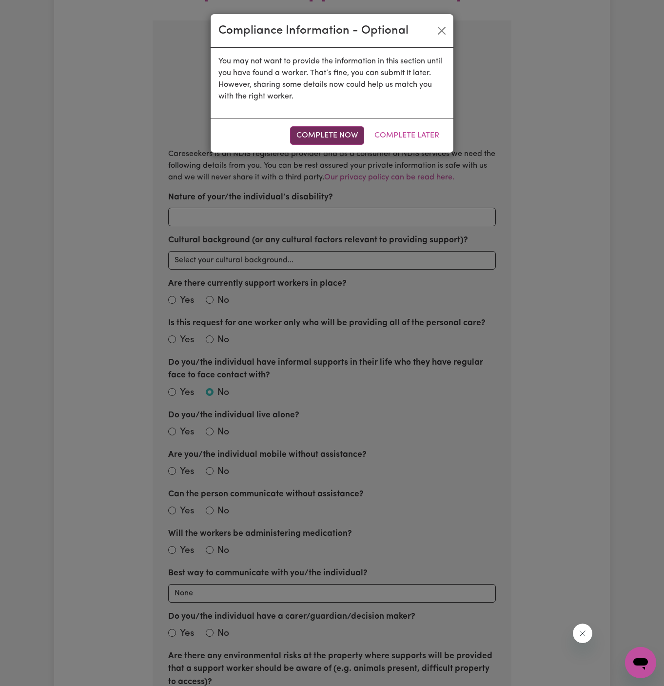
click at [333, 138] on button "Complete Now" at bounding box center [327, 135] width 74 height 19
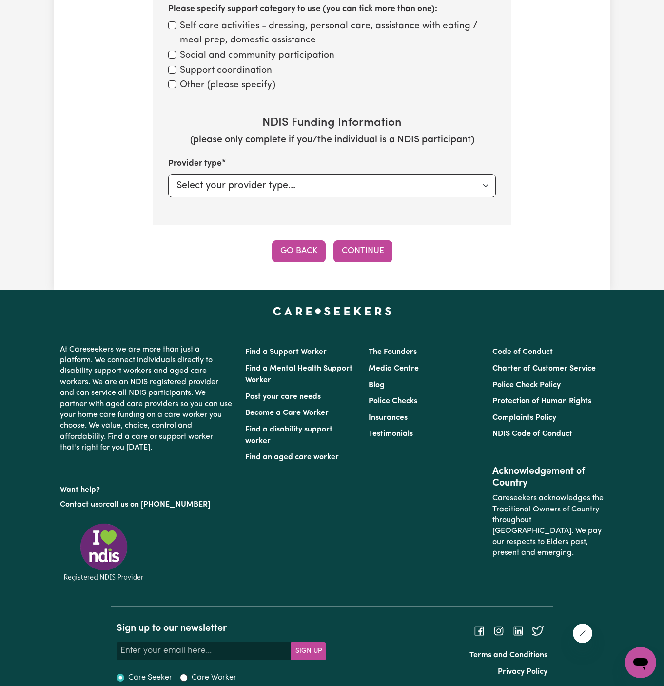
click at [299, 240] on button "Go Back" at bounding box center [299, 250] width 54 height 21
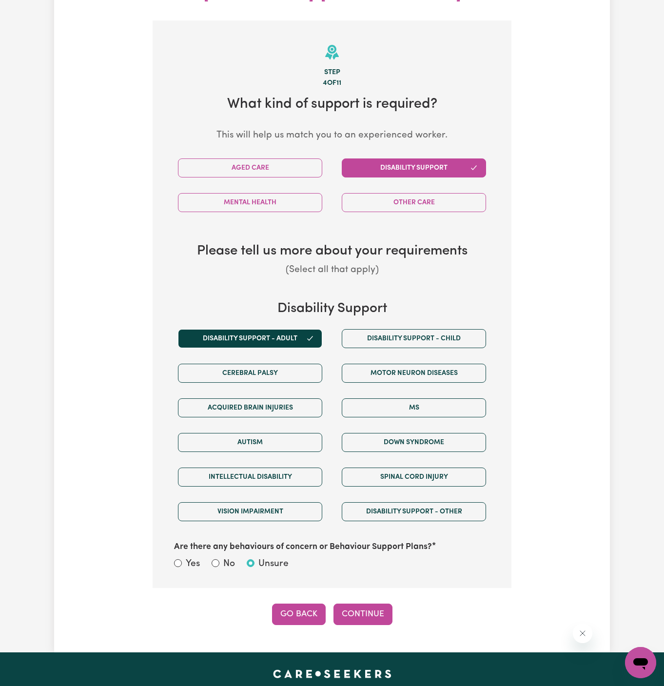
click at [299, 603] on button "Go Back" at bounding box center [299, 613] width 54 height 21
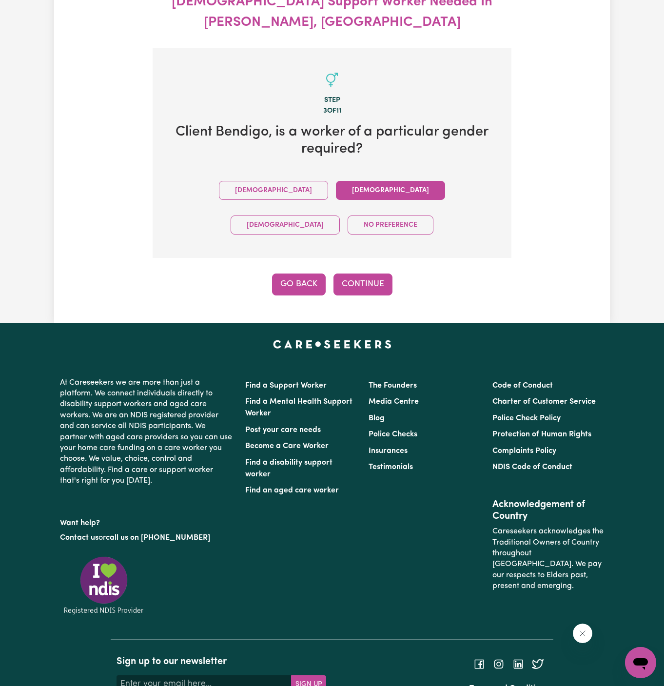
click at [297, 273] on button "Go Back" at bounding box center [299, 283] width 54 height 21
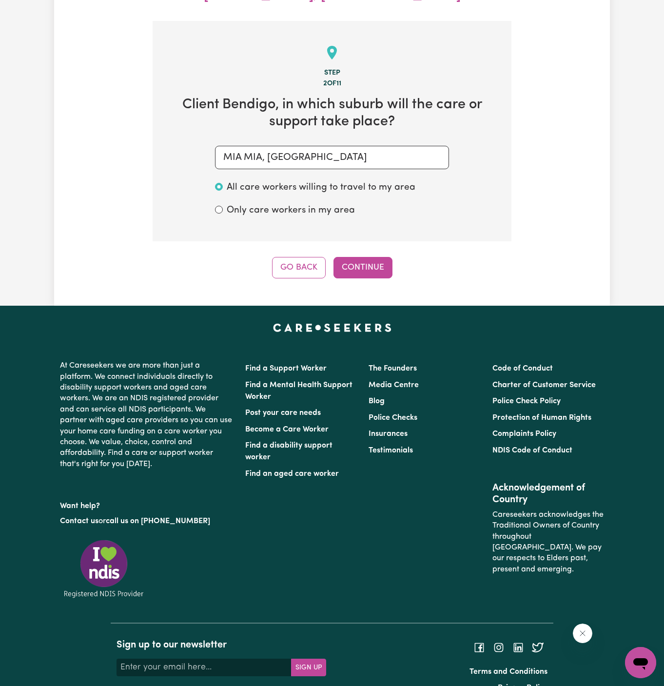
scroll to position [144, 0]
click at [330, 148] on input "MIA MIA, Victoria" at bounding box center [332, 156] width 234 height 23
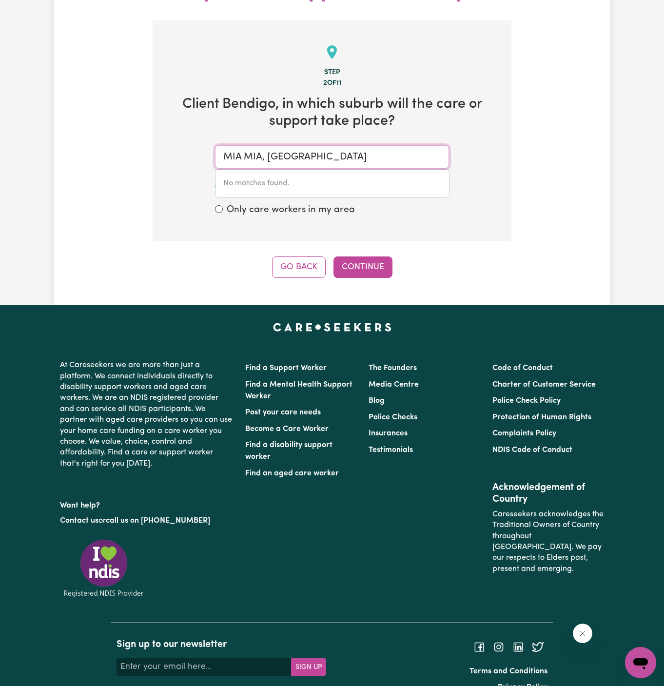
click at [330, 148] on input "MIA MIA, Victoria" at bounding box center [332, 156] width 234 height 23
type input "bendigo"
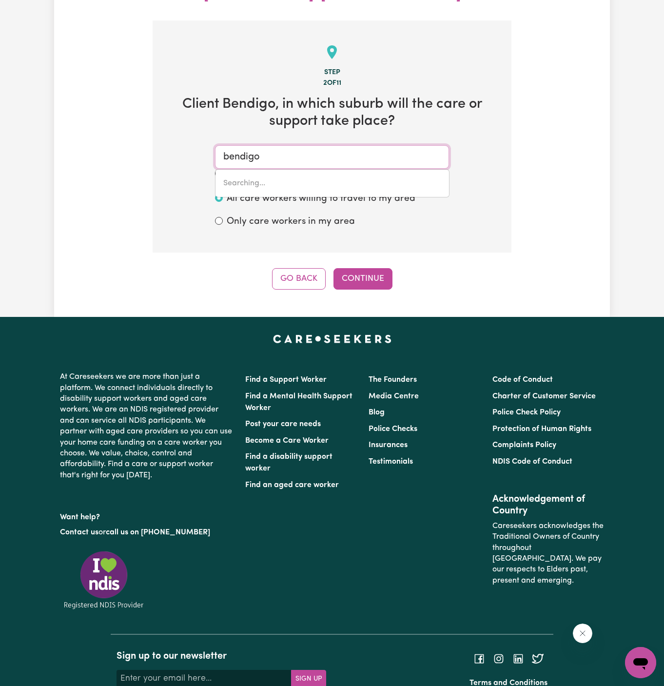
type input "bendigo, Victoria, 3550"
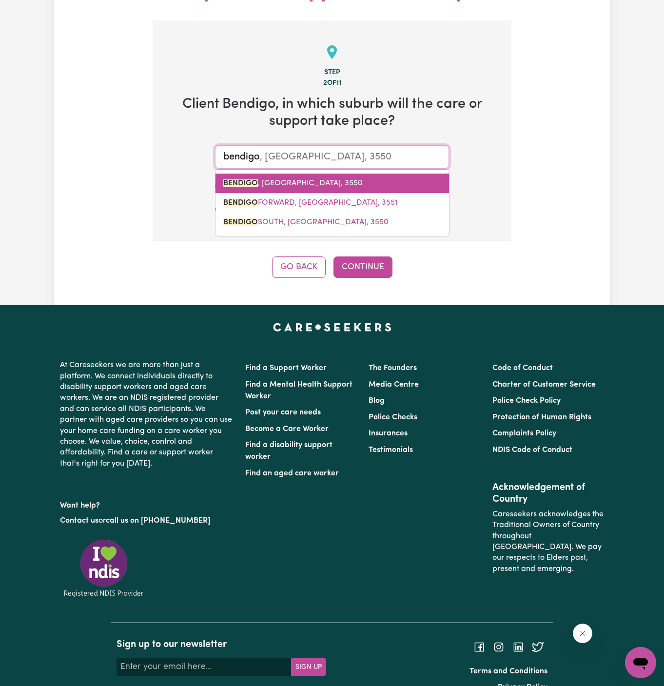
click at [305, 173] on link "BENDIGO , Victoria, 3550" at bounding box center [331, 182] width 233 height 19
type input "BENDIGO, Victoria, 3550"
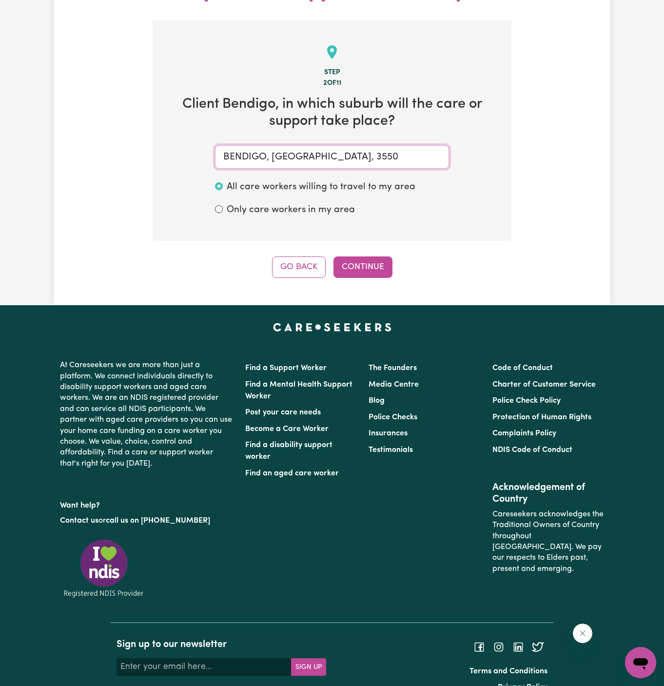
type input "BENDIGO, Victoria, 3550"
click at [392, 256] on div "Go Back Continue" at bounding box center [331, 266] width 359 height 21
click at [344, 256] on button "Continue" at bounding box center [362, 266] width 59 height 21
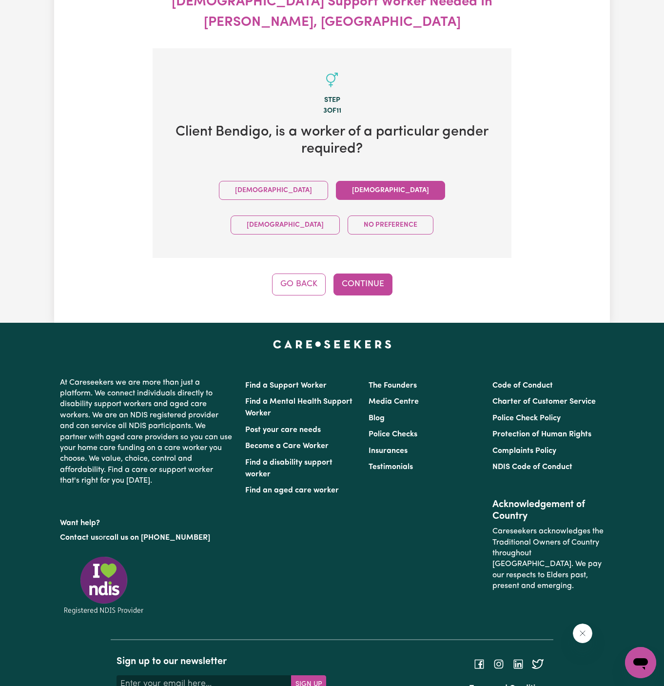
click at [397, 273] on div "Go Back Continue" at bounding box center [331, 283] width 359 height 21
click at [378, 273] on button "Continue" at bounding box center [362, 283] width 59 height 21
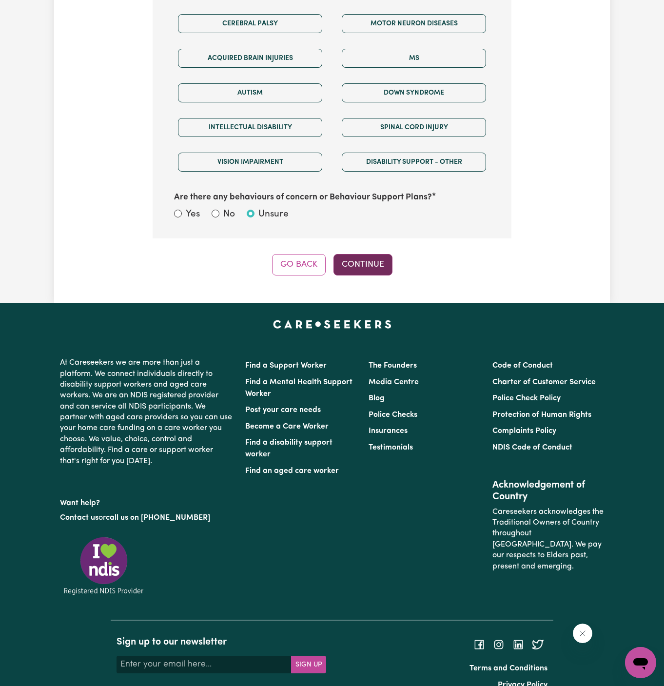
click at [369, 254] on button "Continue" at bounding box center [362, 264] width 59 height 21
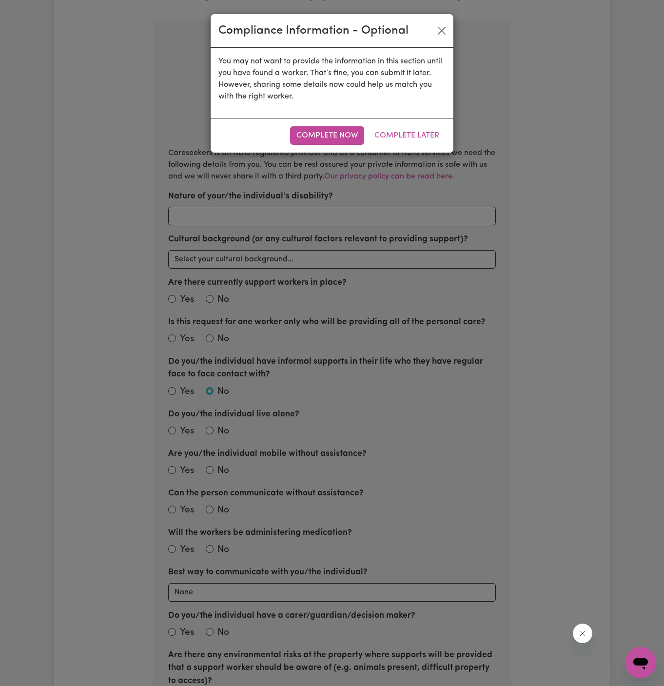
scroll to position [144, 0]
click at [412, 127] on button "Complete Later" at bounding box center [406, 135] width 77 height 19
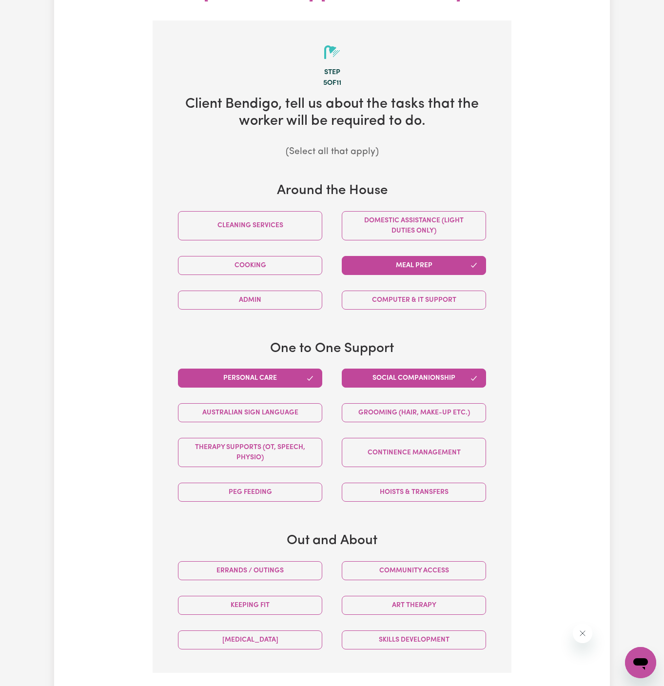
scroll to position [377, 0]
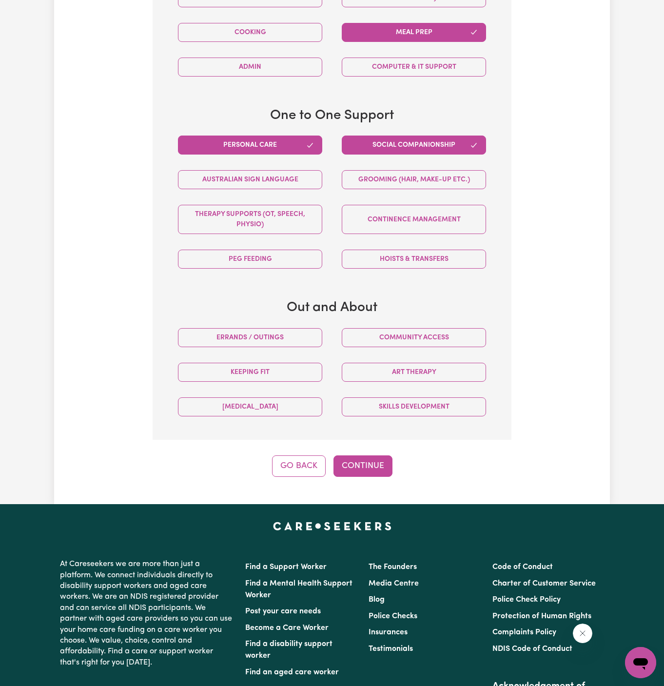
click at [368, 430] on div "Step 5 of 11 Client Bendigo , tell us about the tasks that the worker will be r…" at bounding box center [331, 132] width 359 height 689
click at [373, 455] on button "Continue" at bounding box center [362, 465] width 59 height 21
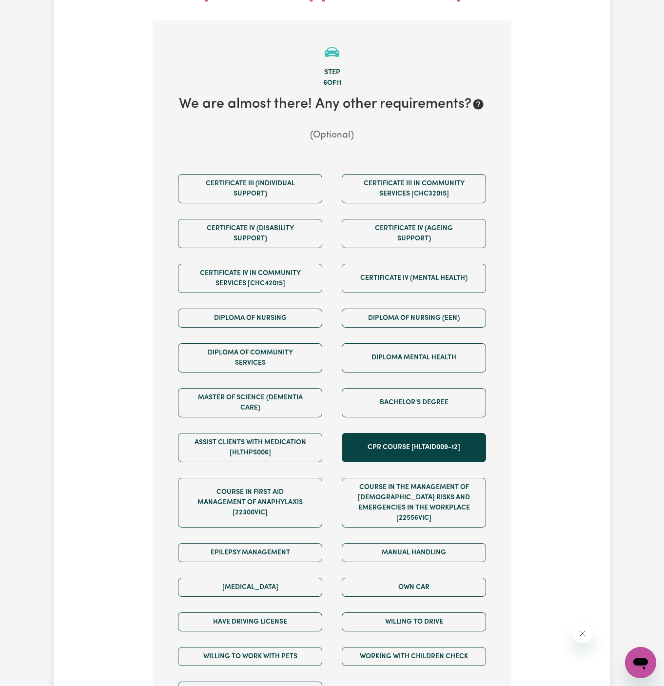
scroll to position [520, 0]
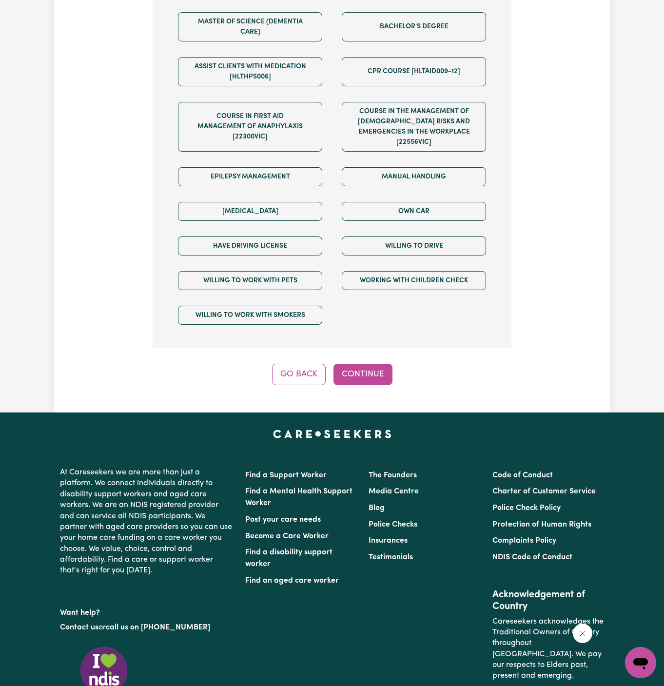
click at [370, 363] on button "Continue" at bounding box center [362, 373] width 59 height 21
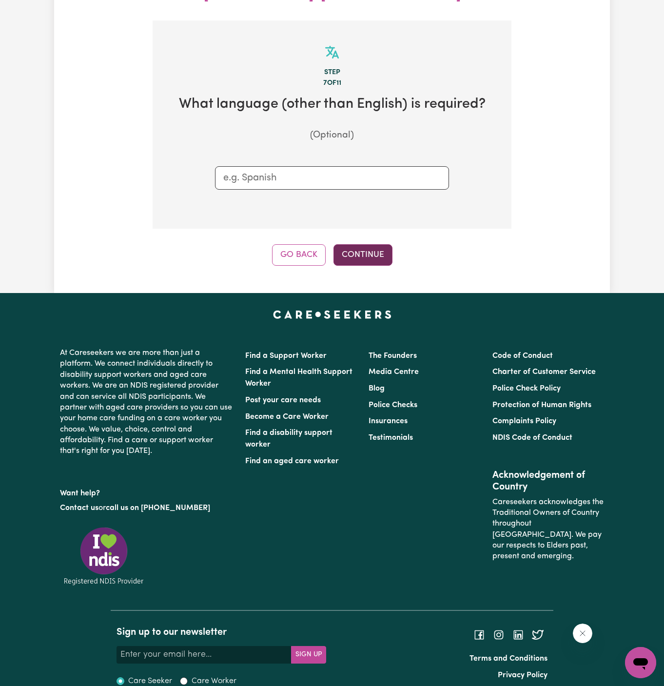
click at [359, 244] on button "Continue" at bounding box center [362, 254] width 59 height 21
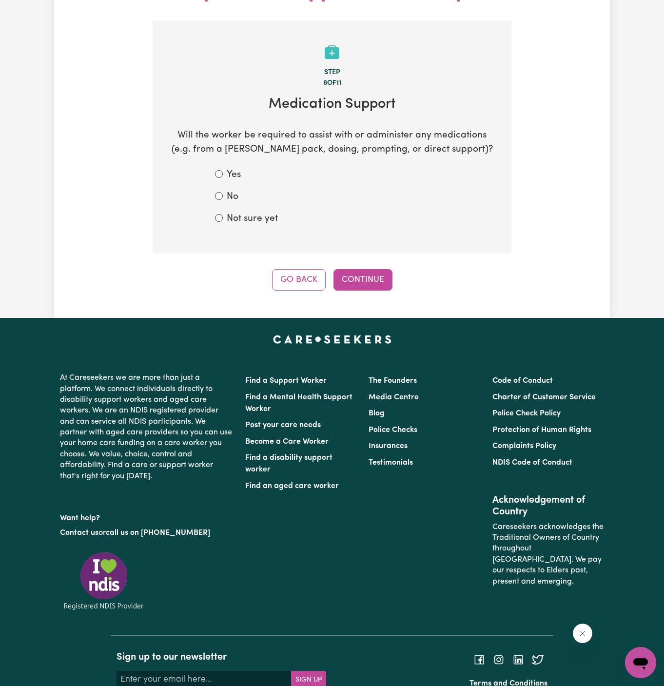
click at [254, 190] on div "No" at bounding box center [332, 197] width 234 height 14
click at [238, 212] on label "Not sure yet" at bounding box center [252, 219] width 51 height 14
click at [223, 214] on input "Not sure yet" at bounding box center [219, 218] width 8 height 8
radio input "true"
click at [342, 242] on div "Step 8 of 11 Medication Support Will the worker be required to assist with or a…" at bounding box center [331, 155] width 359 height 270
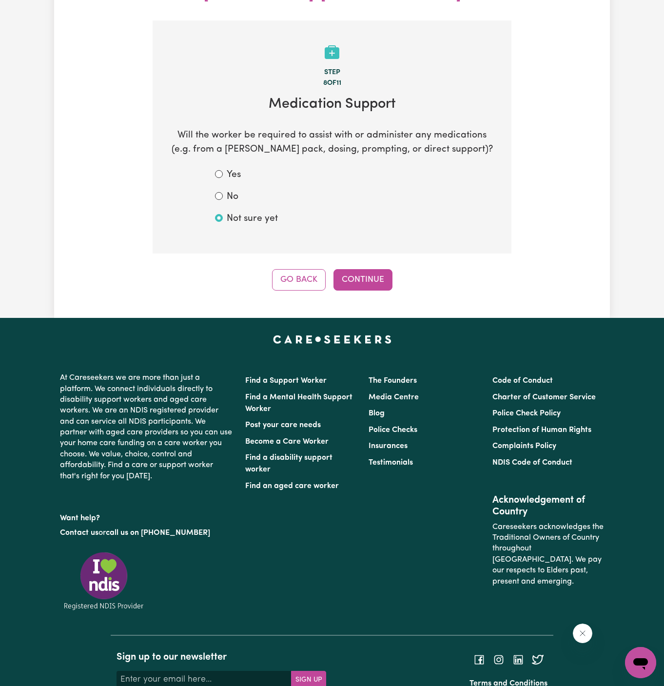
click at [346, 245] on div "Step 8 of 11 Medication Support Will the worker be required to assist with or a…" at bounding box center [331, 155] width 359 height 270
click at [381, 269] on div "Update Job Post Female Support Worker Needed In Mia Mia, VIC Step 8 of 11 Medic…" at bounding box center [331, 104] width 555 height 428
click at [372, 269] on button "Continue" at bounding box center [362, 279] width 59 height 21
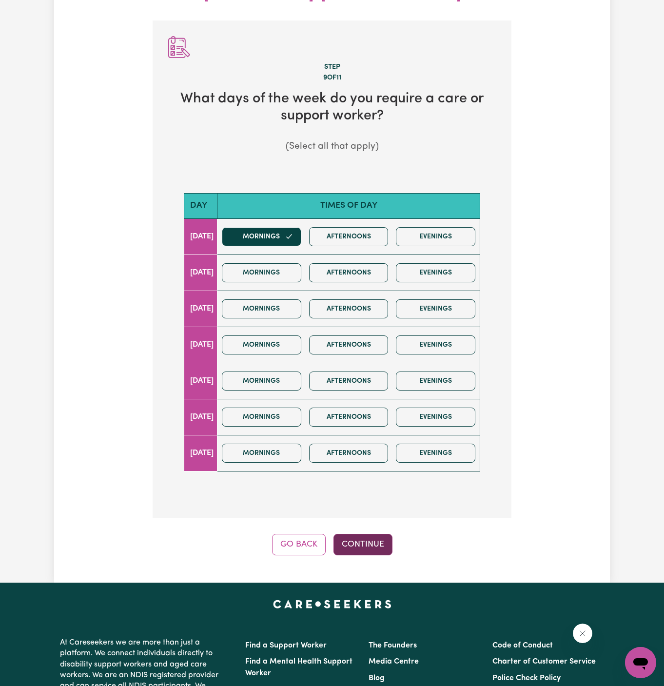
click at [369, 533] on button "Continue" at bounding box center [362, 543] width 59 height 21
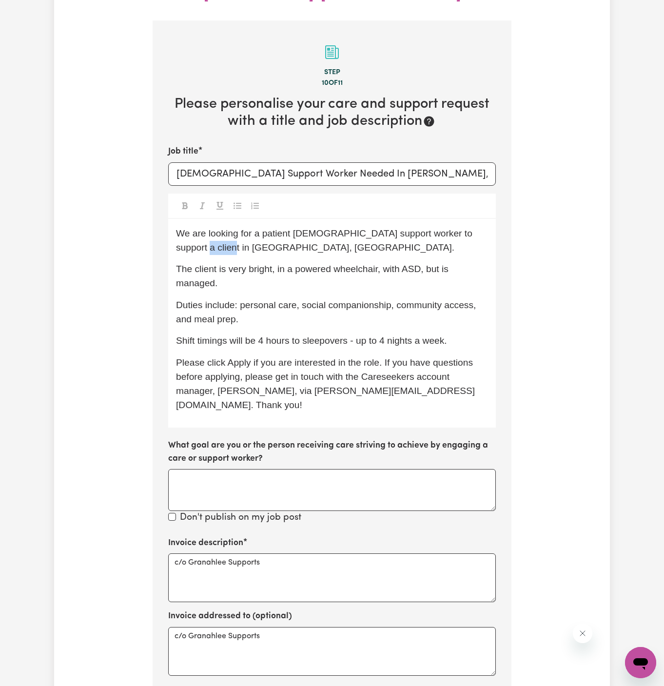
drag, startPoint x: 209, startPoint y: 228, endPoint x: 173, endPoint y: 214, distance: 37.6
click at [173, 219] on div "We are looking for a patient female support worker to support a client in Mia M…" at bounding box center [331, 323] width 327 height 209
drag, startPoint x: 334, startPoint y: 151, endPoint x: 367, endPoint y: 151, distance: 33.1
click at [367, 162] on input "Female Support Worker Needed In Mia Mia, VIC" at bounding box center [331, 173] width 327 height 23
type input "Female Support Worker Needed In Bendigo, VIC"
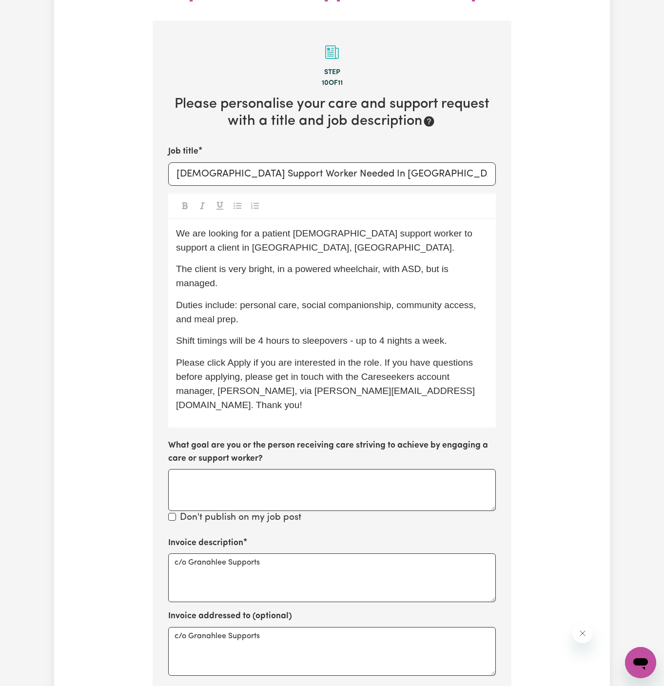
click at [380, 235] on div "We are looking for a patient female support worker to support a client in Bendi…" at bounding box center [331, 323] width 327 height 209
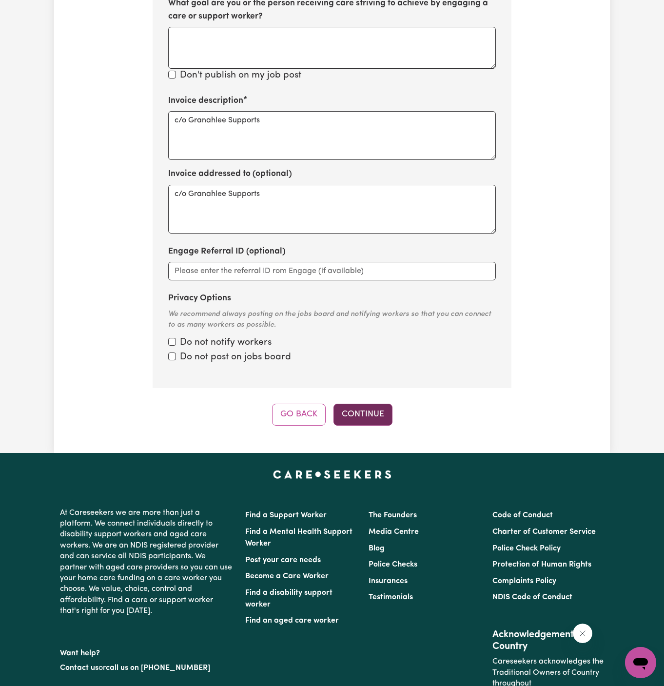
click at [369, 403] on button "Continue" at bounding box center [362, 413] width 59 height 21
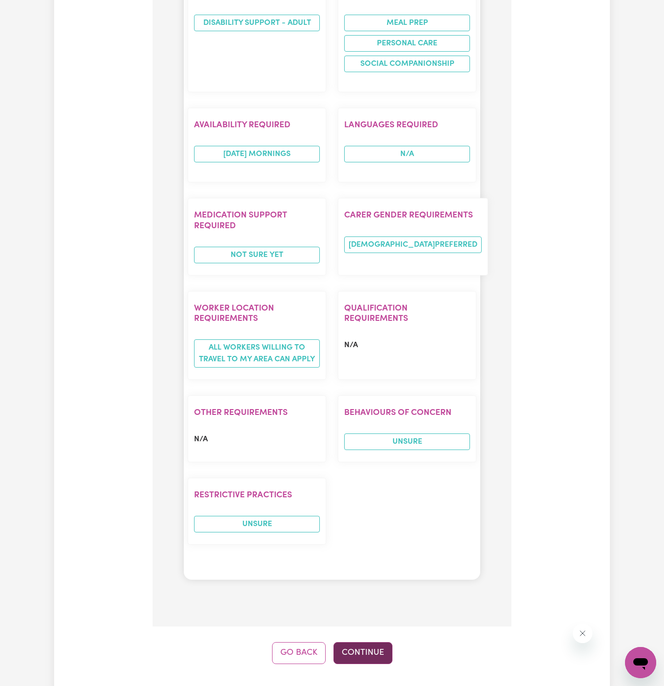
click at [367, 642] on button "Continue" at bounding box center [362, 652] width 59 height 21
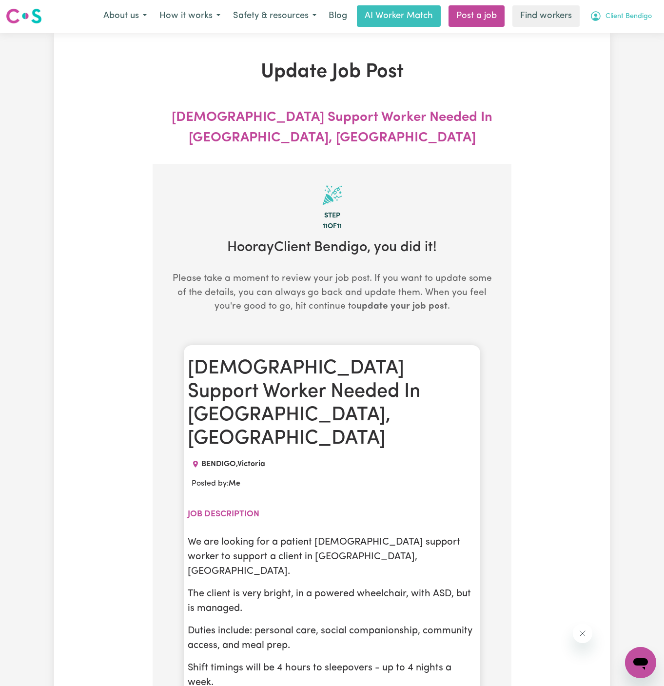
scroll to position [0, 0]
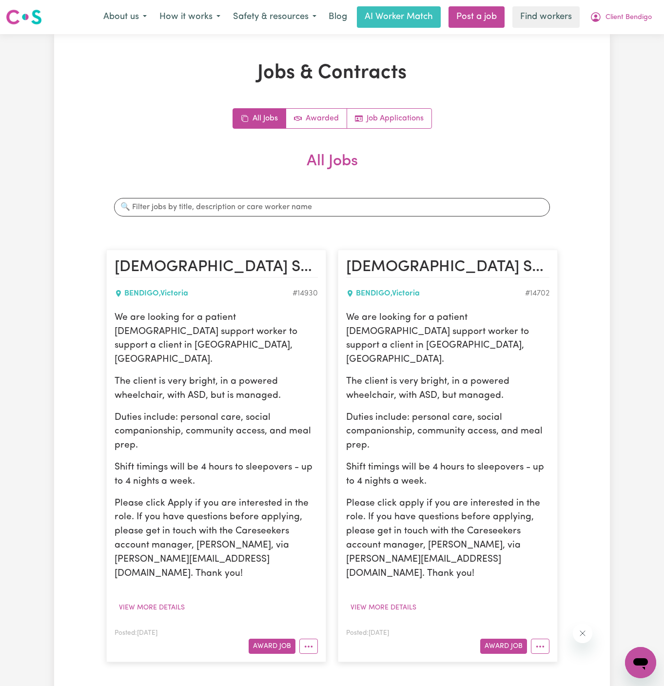
click at [245, 330] on p "We are looking for a patient female support worker to support a client in Bendi…" at bounding box center [215, 339] width 203 height 56
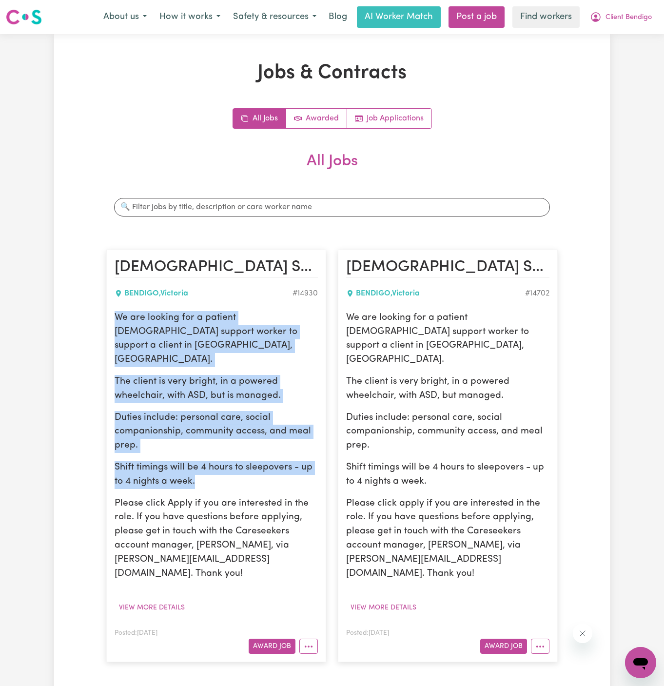
drag, startPoint x: 115, startPoint y: 315, endPoint x: 219, endPoint y: 451, distance: 171.0
click at [219, 451] on div "We are looking for a patient female support worker to support a client in Bendi…" at bounding box center [215, 446] width 203 height 270
copy div "We are looking for a patient female support worker to support a client in Bendi…"
click at [638, 18] on span "Client Bendigo" at bounding box center [628, 17] width 46 height 11
click at [626, 52] on link "Logout" at bounding box center [618, 56] width 77 height 19
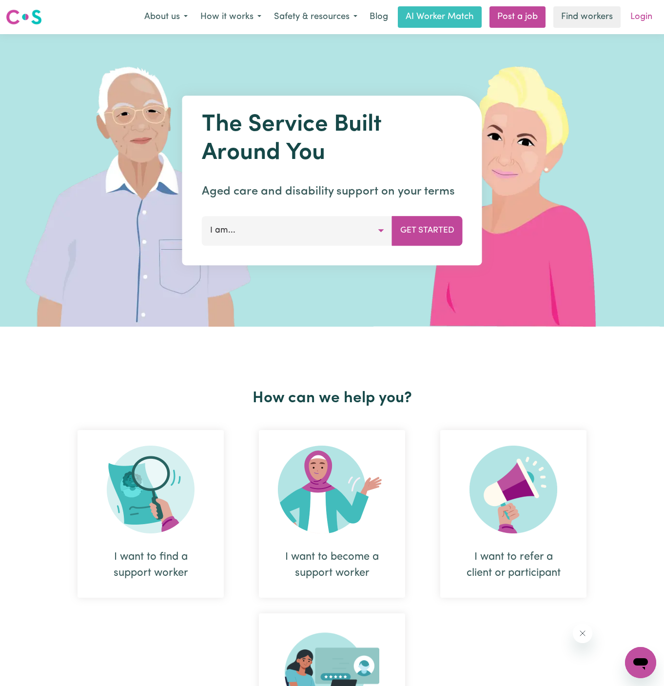
click at [632, 18] on link "Login" at bounding box center [641, 16] width 34 height 21
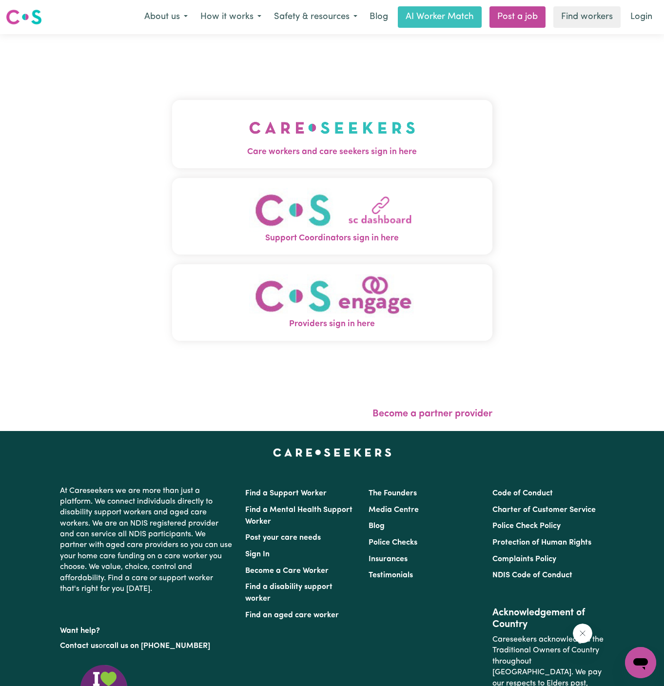
click at [322, 125] on img "Care workers and care seekers sign in here" at bounding box center [332, 128] width 166 height 36
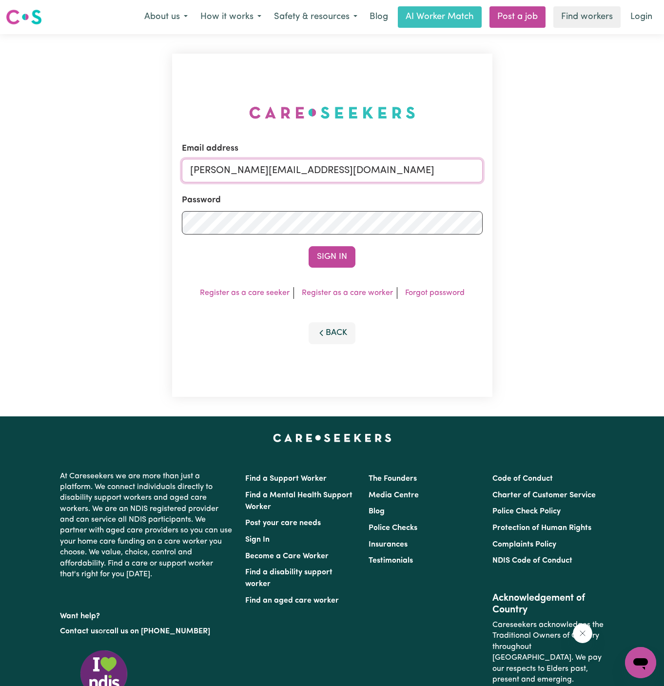
click at [361, 165] on input "dyan@careseekers.com.au" at bounding box center [332, 170] width 301 height 23
drag, startPoint x: 249, startPoint y: 169, endPoint x: 538, endPoint y: 168, distance: 288.9
click at [538, 168] on div "Email address superuser~ClientLeumeahALC@careseekers.com.au Password Sign In Re…" at bounding box center [332, 225] width 664 height 382
type input "superuser~AlisonKerfootPAWA@careseekers.com.au"
click at [308, 246] on button "Sign In" at bounding box center [331, 256] width 47 height 21
